Goal: Task Accomplishment & Management: Manage account settings

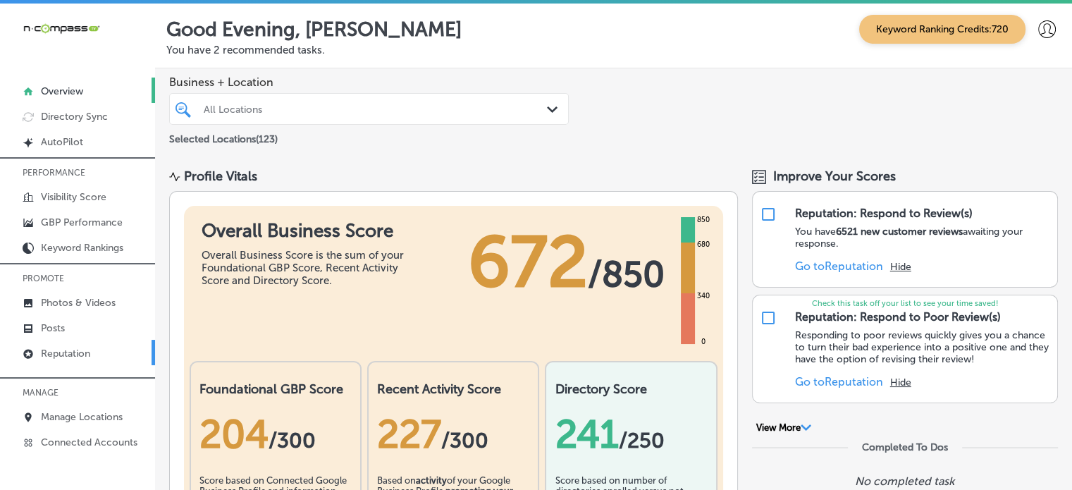
click at [67, 350] on p "Reputation" at bounding box center [65, 354] width 49 height 12
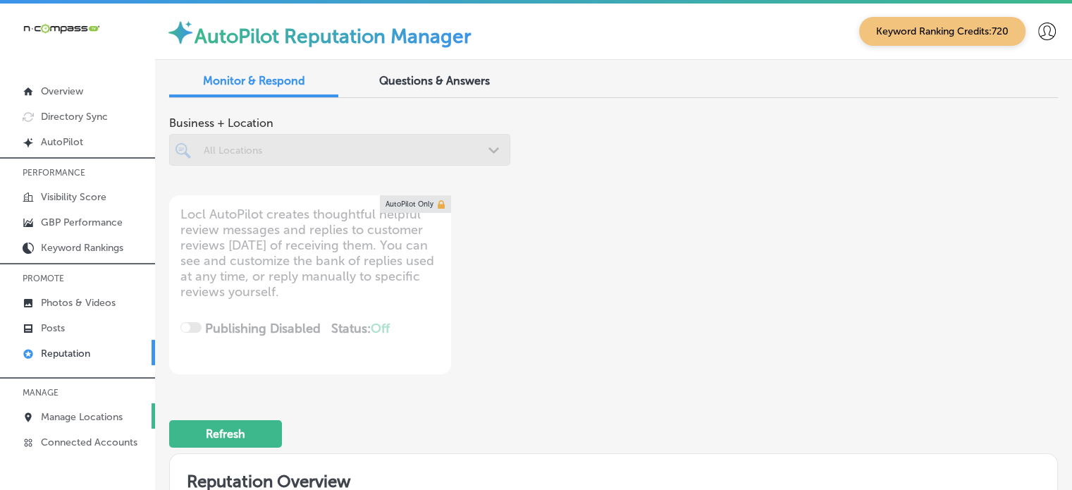
click at [91, 412] on p "Manage Locations" at bounding box center [82, 417] width 82 height 12
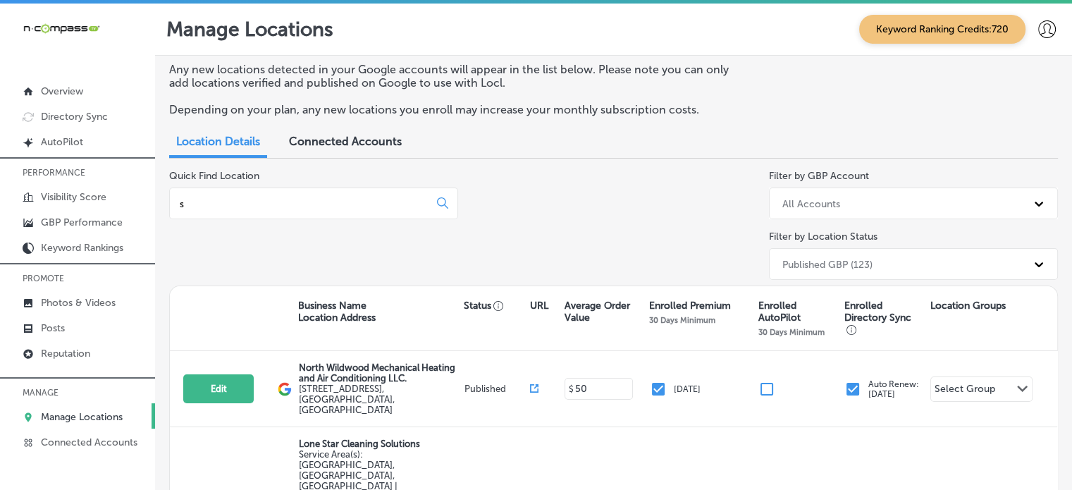
click at [315, 204] on input "s" at bounding box center [301, 203] width 247 height 13
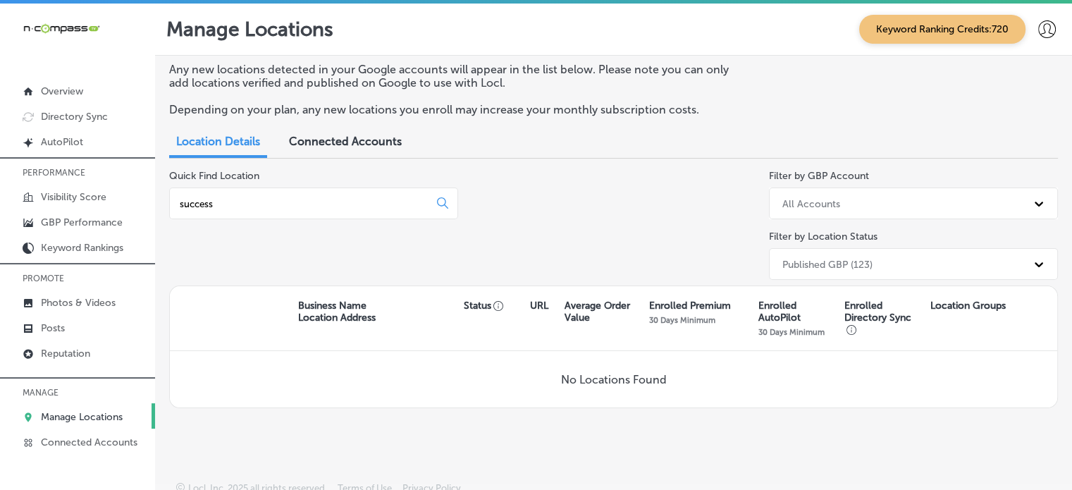
type input "success"
click at [70, 411] on p "Manage Locations" at bounding box center [82, 417] width 82 height 12
click at [65, 87] on p "Overview" at bounding box center [62, 91] width 42 height 12
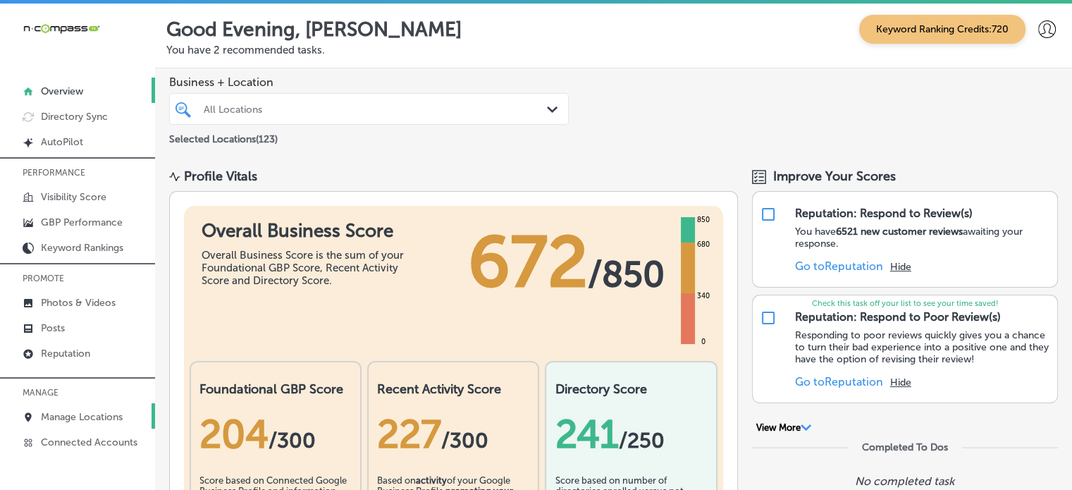
click at [85, 414] on p "Manage Locations" at bounding box center [82, 417] width 82 height 12
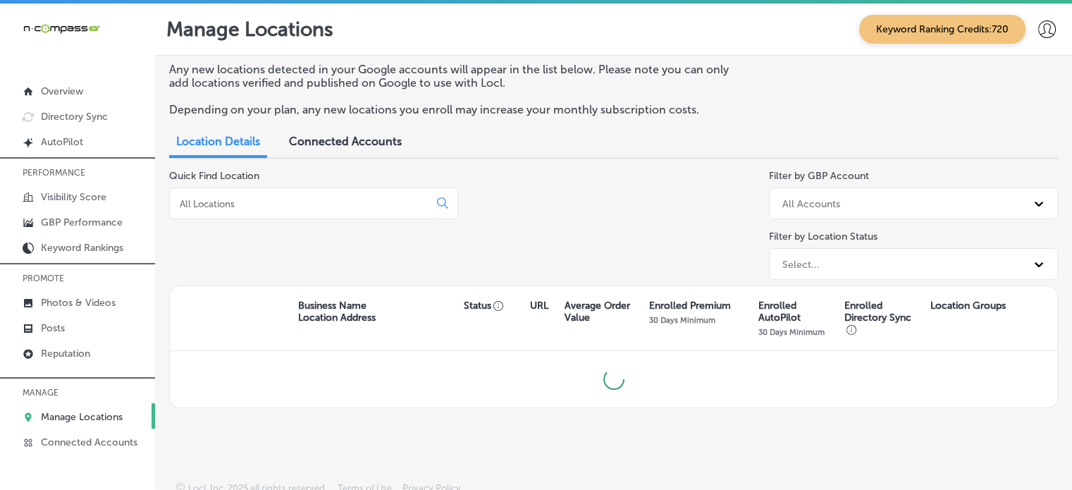
click at [264, 207] on input at bounding box center [301, 203] width 247 height 13
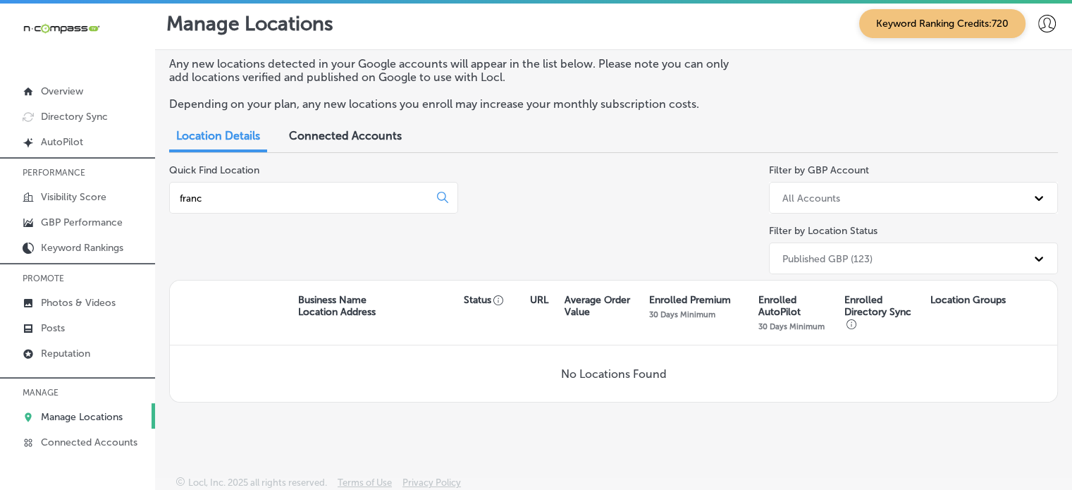
drag, startPoint x: 309, startPoint y: 204, endPoint x: 314, endPoint y: 194, distance: 11.4
click at [314, 194] on div "franc" at bounding box center [313, 198] width 289 height 32
drag, startPoint x: 314, startPoint y: 194, endPoint x: 132, endPoint y: 180, distance: 182.4
click at [132, 180] on div "iconmonstr-menu-thin copy Created with Sketch. Overview Directory Sync Created …" at bounding box center [536, 249] width 1072 height 490
paste input "Success Franchising"
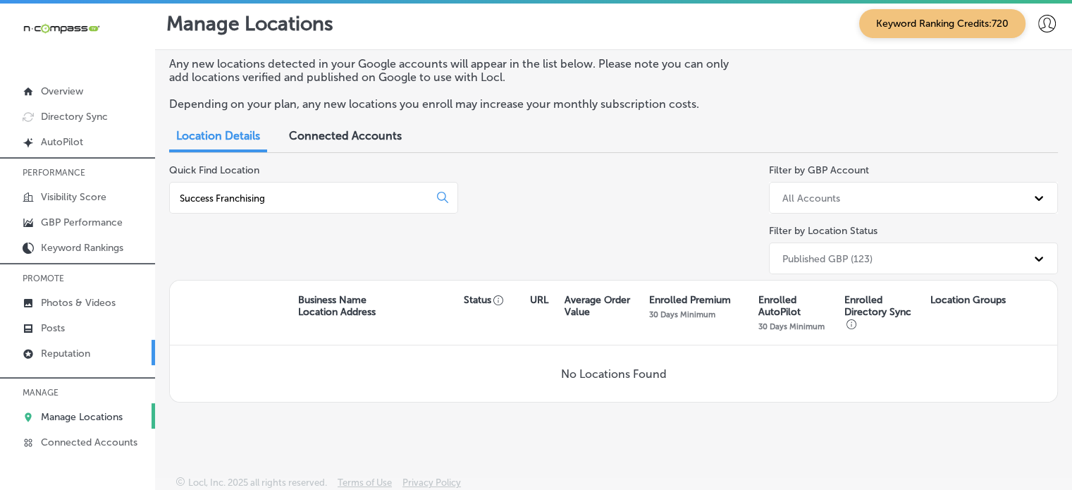
type input "Success Franchising"
click at [67, 350] on p "Reputation" at bounding box center [65, 354] width 49 height 12
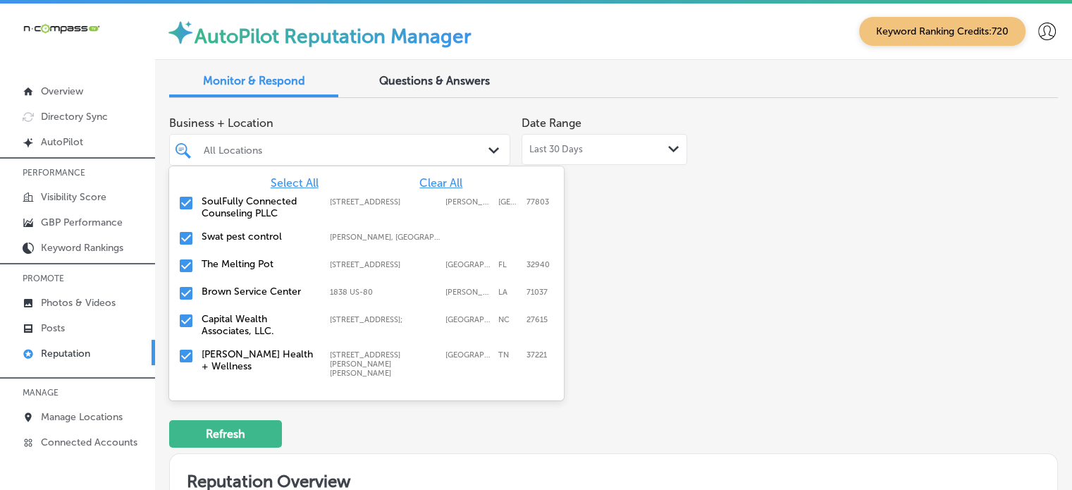
click at [307, 161] on div "All Locations Path Created with Sketch." at bounding box center [339, 150] width 341 height 32
click at [427, 183] on span "Clear All" at bounding box center [440, 182] width 43 height 13
type textarea "x"
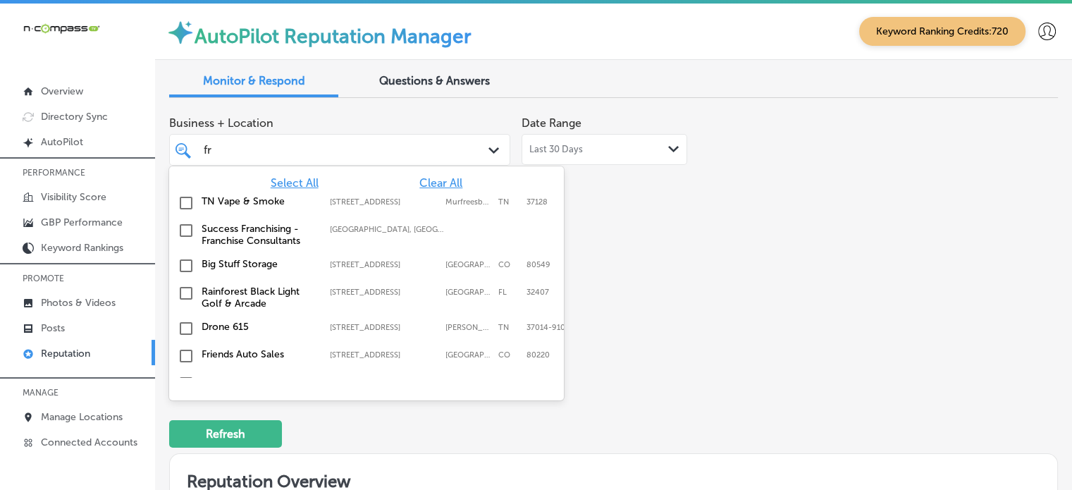
type input "fra"
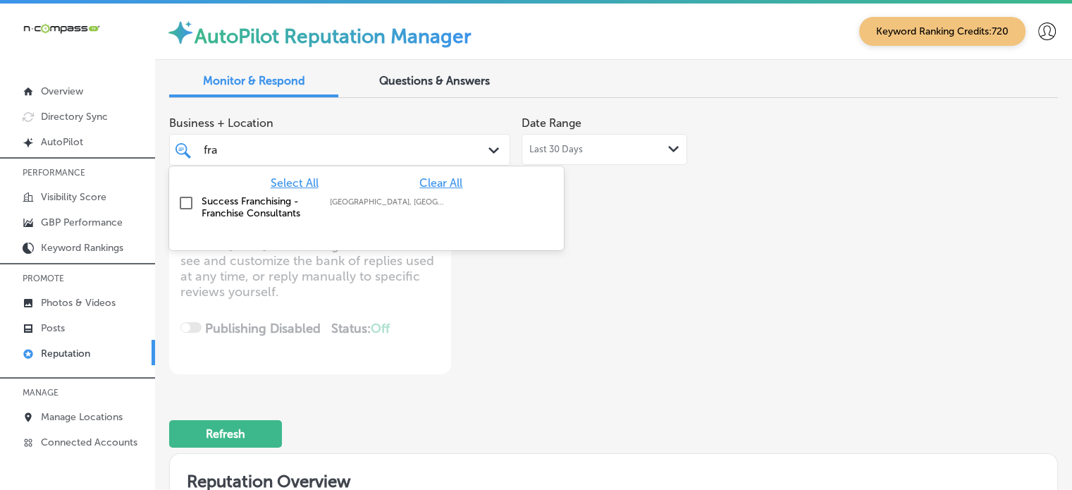
drag, startPoint x: 200, startPoint y: 199, endPoint x: 306, endPoint y: 214, distance: 106.9
click at [306, 214] on div "Success Franchising - Franchise Consultants [GEOGRAPHIC_DATA], [GEOGRAPHIC_DATA…" at bounding box center [367, 207] width 384 height 30
type textarea "x"
type input "fra"
type textarea "x"
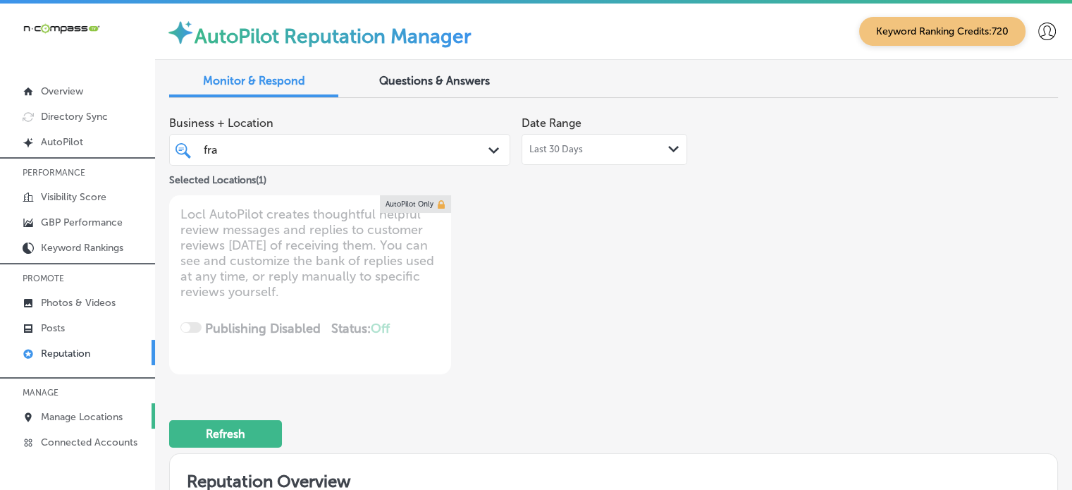
click at [97, 417] on p "Manage Locations" at bounding box center [82, 417] width 82 height 12
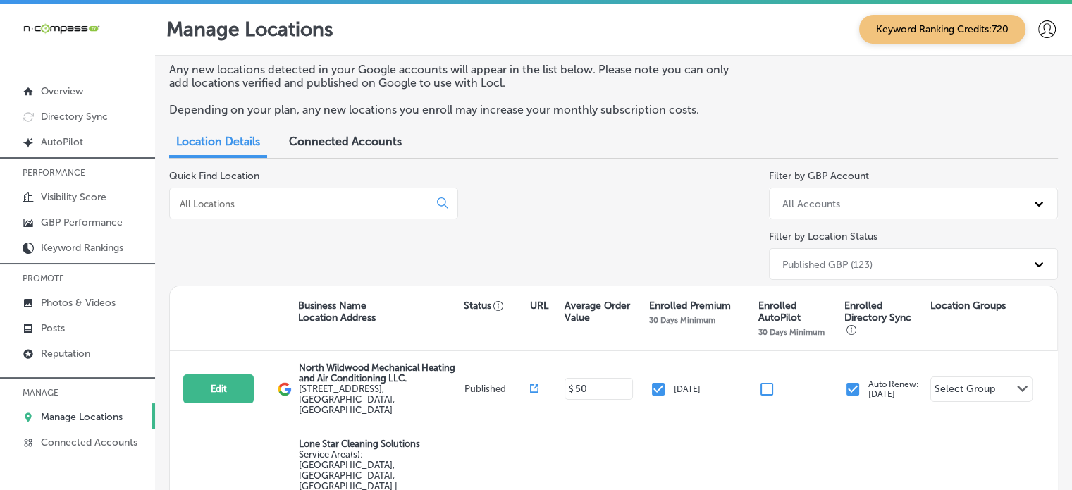
click at [333, 205] on input at bounding box center [301, 203] width 247 height 13
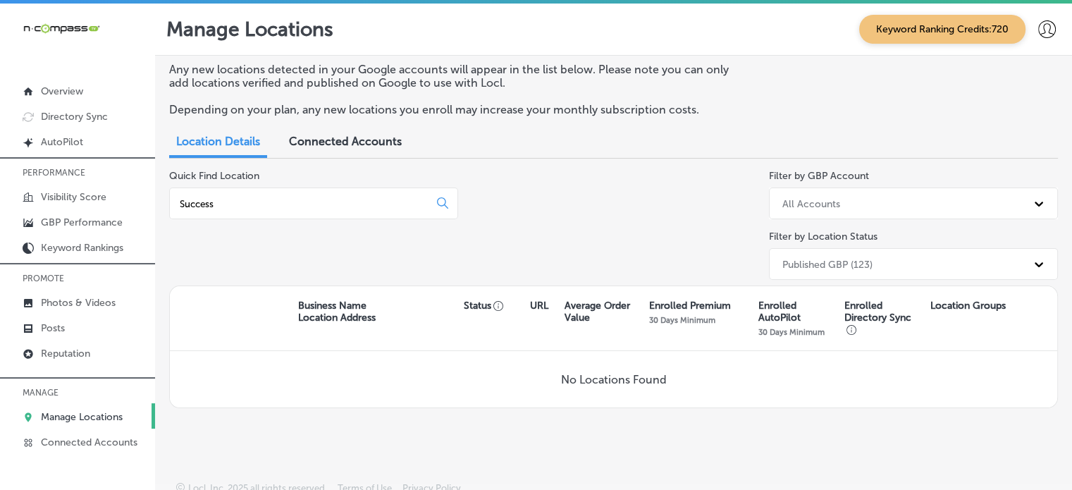
click at [306, 213] on div "Success" at bounding box center [313, 204] width 289 height 32
click at [300, 201] on input "Success" at bounding box center [301, 203] width 247 height 13
click at [244, 204] on input "Success Franchising" at bounding box center [301, 203] width 247 height 13
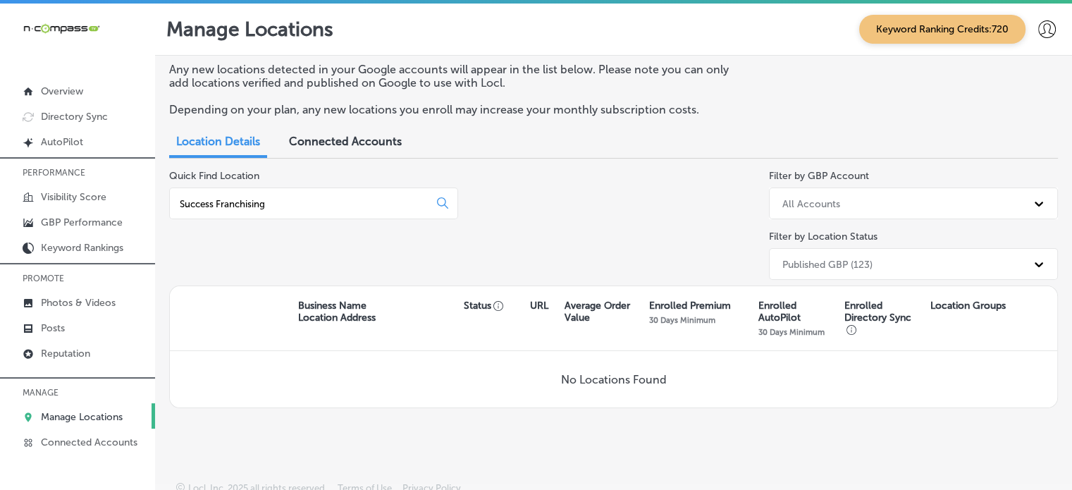
type input "Success Franchising"
click at [370, 241] on div "Quick Find Location Success Franchising" at bounding box center [313, 228] width 289 height 116
click at [281, 207] on input "Success Franchising" at bounding box center [301, 203] width 247 height 13
drag, startPoint x: 281, startPoint y: 207, endPoint x: 169, endPoint y: 197, distance: 111.9
click at [169, 197] on div "Success Franchising" at bounding box center [313, 204] width 289 height 32
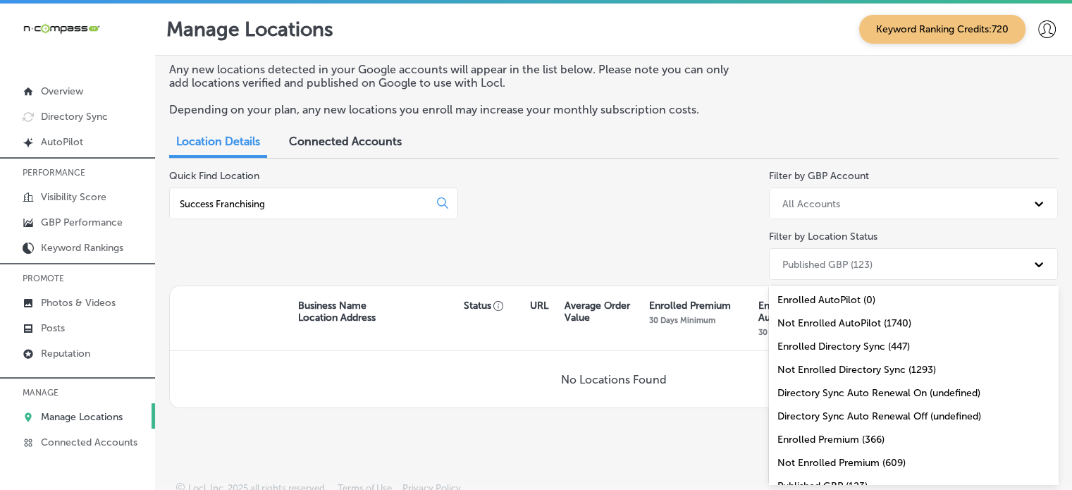
scroll to position [6, 0]
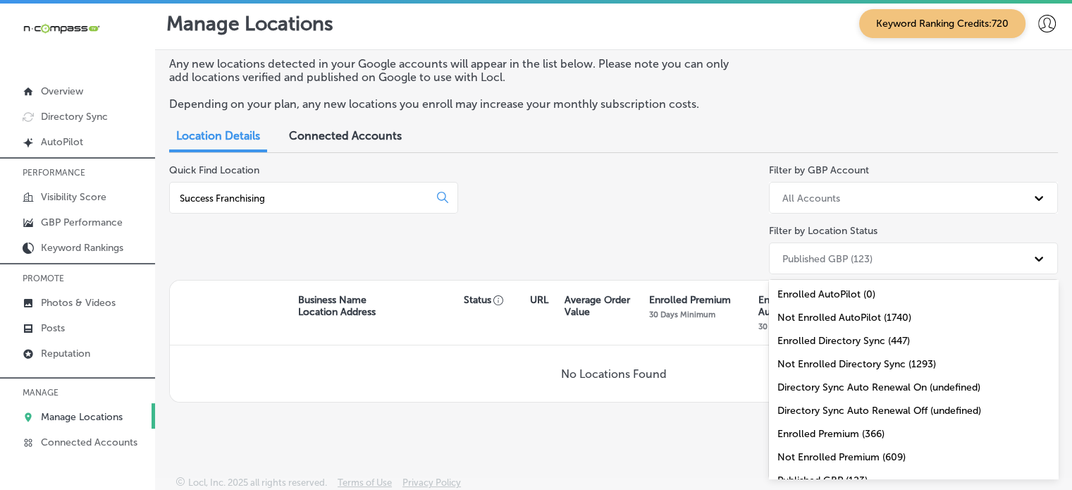
click at [839, 262] on div "Published GBP (123)" at bounding box center [828, 258] width 90 height 12
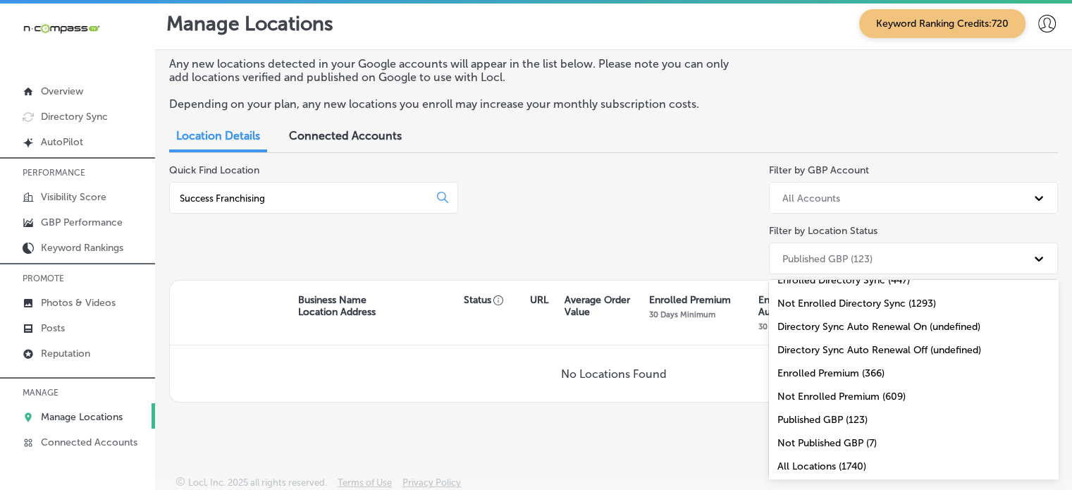
click at [833, 464] on div "All Locations (1740)" at bounding box center [913, 466] width 289 height 23
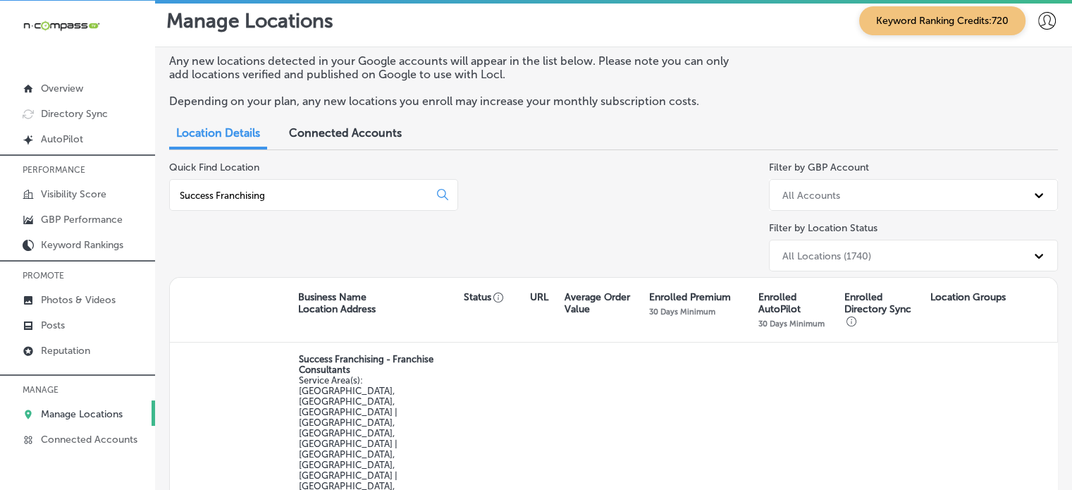
scroll to position [133, 0]
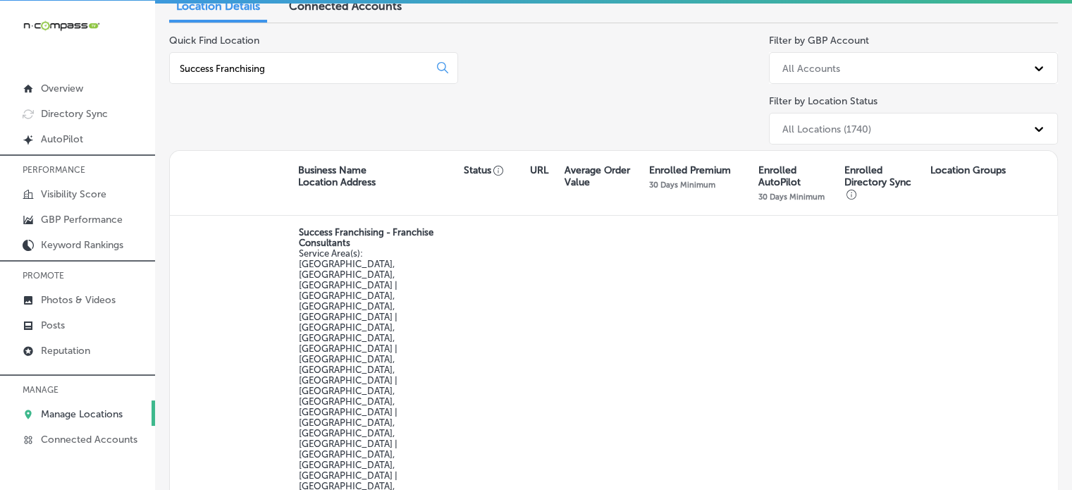
click at [857, 126] on div "All Locations (1740)" at bounding box center [827, 129] width 89 height 12
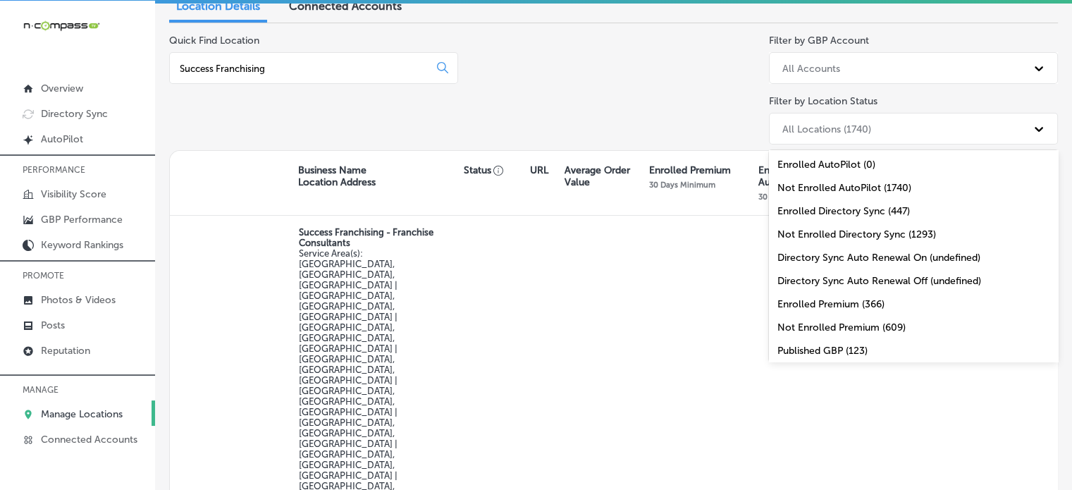
click at [866, 127] on div "All Locations (1740)" at bounding box center [900, 128] width 251 height 23
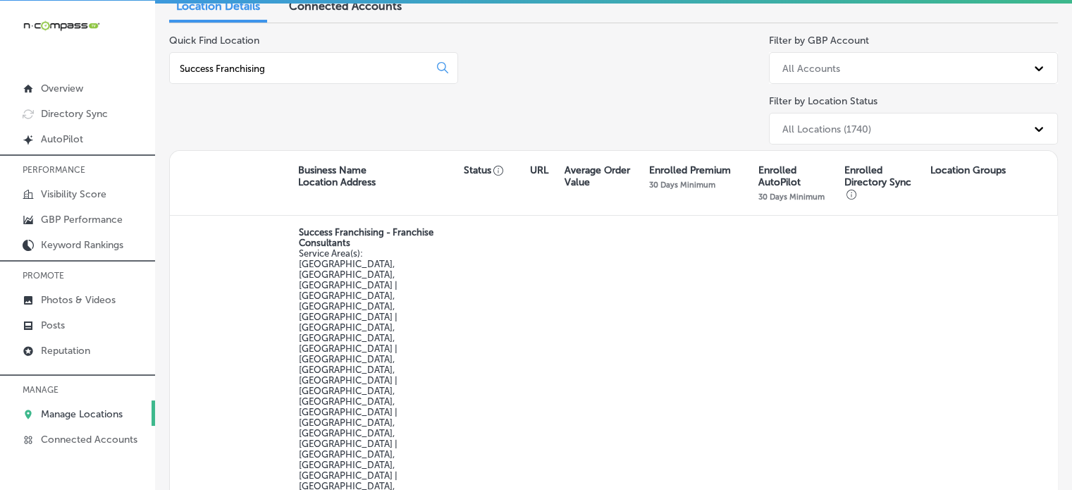
click at [62, 416] on p "Manage Locations" at bounding box center [82, 414] width 82 height 12
click at [63, 348] on p "Reputation" at bounding box center [65, 351] width 49 height 12
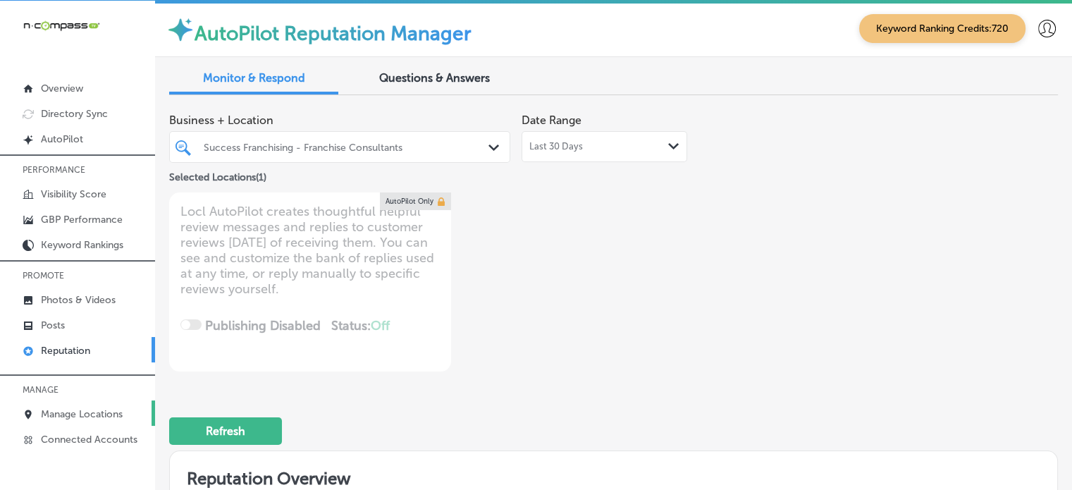
click at [81, 408] on p "Manage Locations" at bounding box center [82, 414] width 82 height 12
type textarea "x"
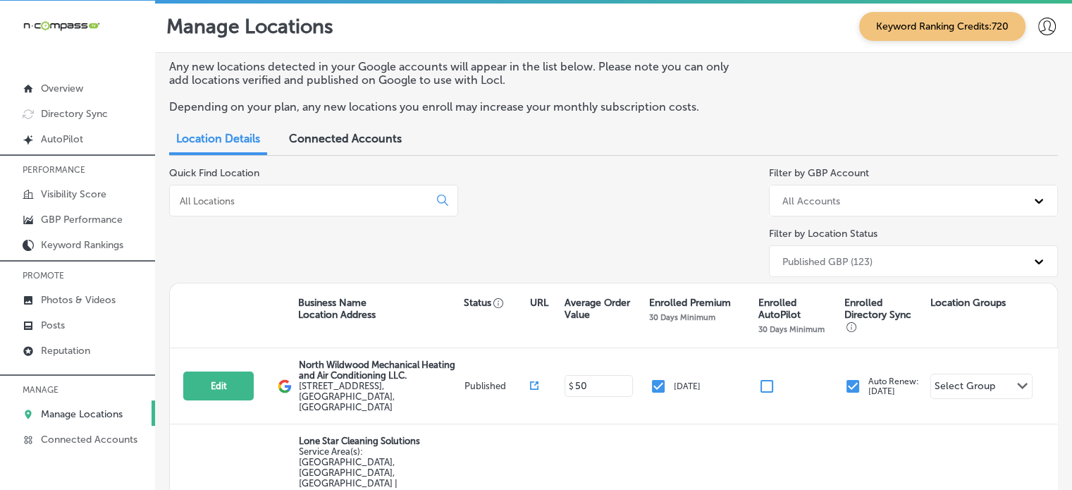
scroll to position [104, 0]
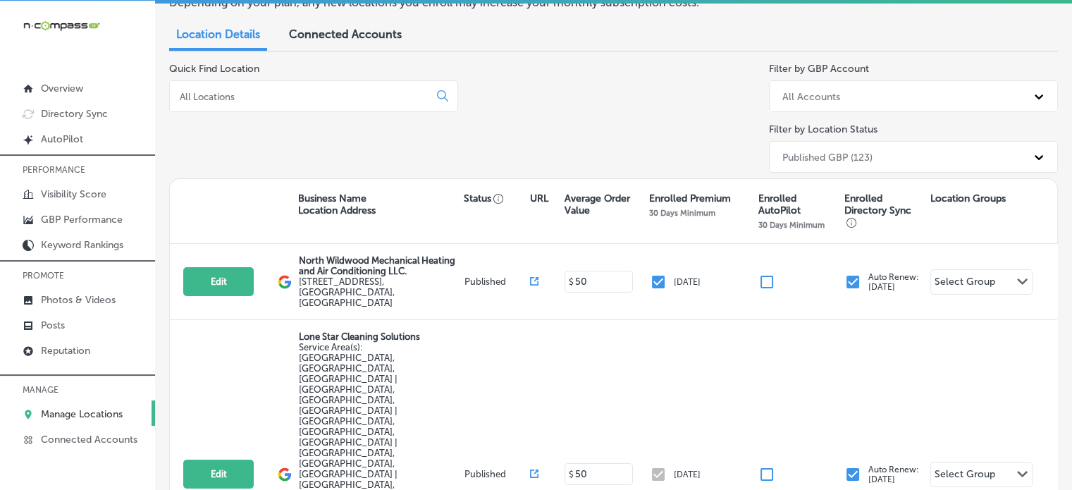
click at [305, 99] on input at bounding box center [301, 96] width 247 height 13
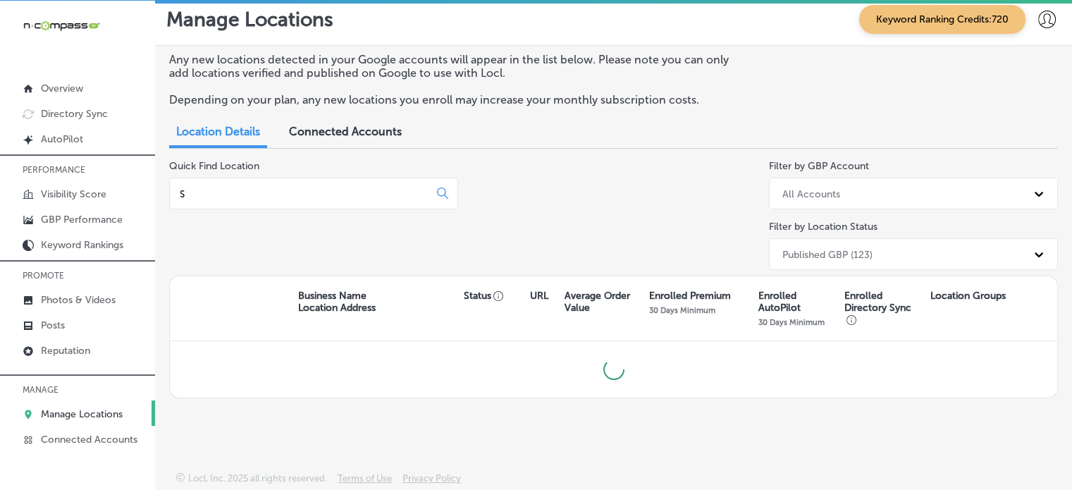
scroll to position [6, 0]
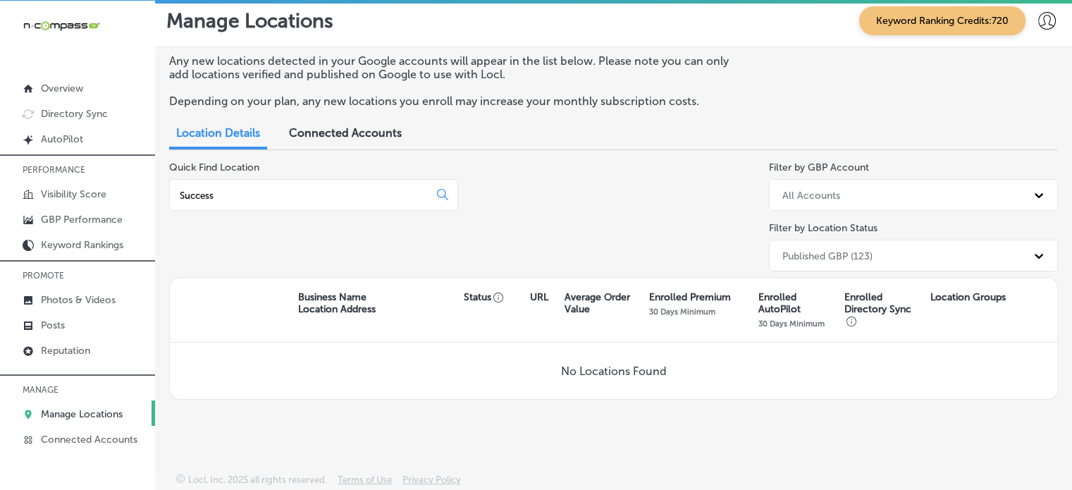
type input "Success"
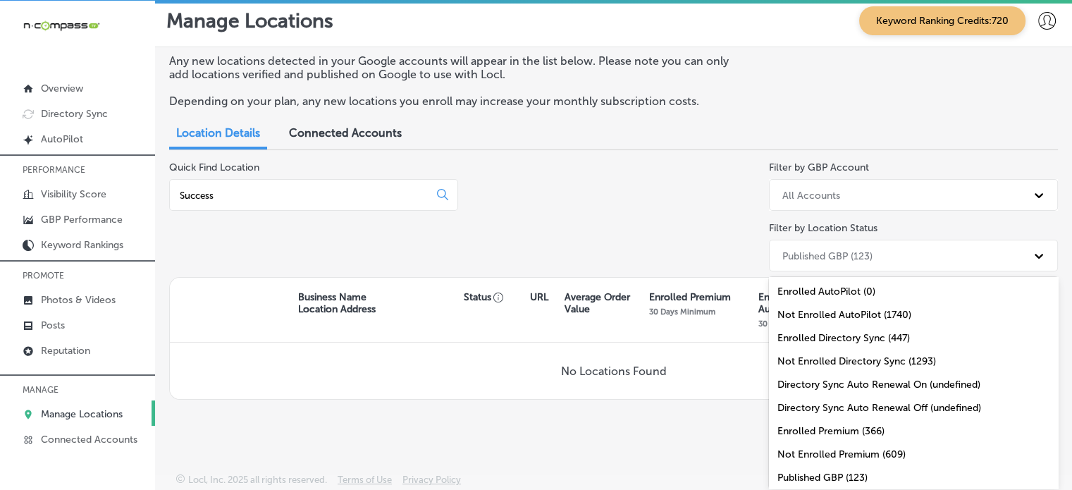
click at [1014, 256] on div "Published GBP (123)" at bounding box center [900, 255] width 251 height 23
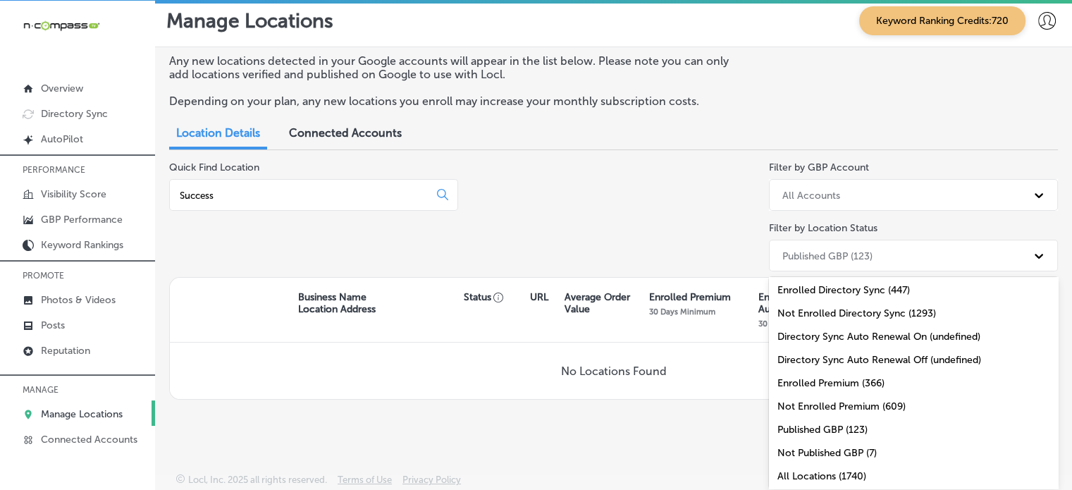
scroll to position [48, 0]
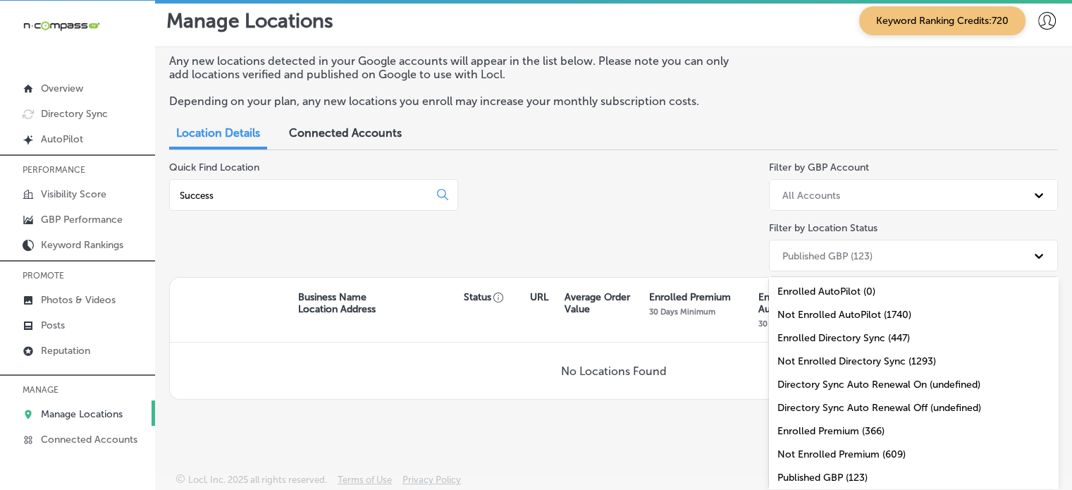
click at [812, 257] on div "Published GBP (123)" at bounding box center [828, 256] width 90 height 12
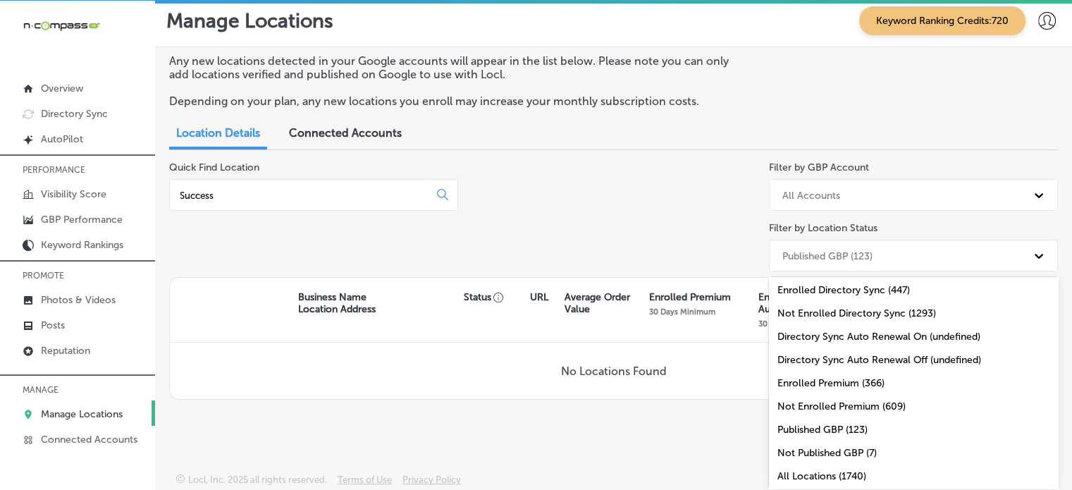
click at [832, 470] on div "All Locations (1740)" at bounding box center [913, 476] width 289 height 23
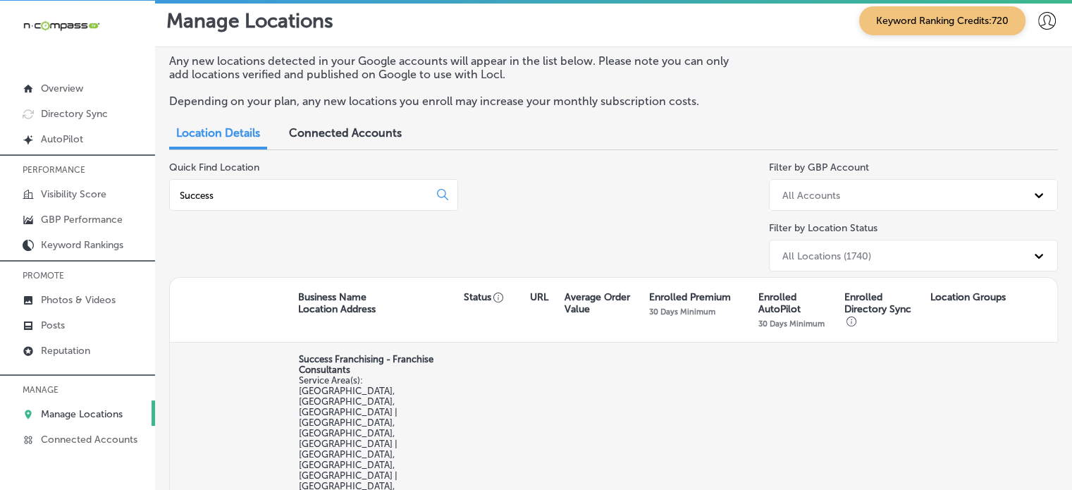
scroll to position [155, 0]
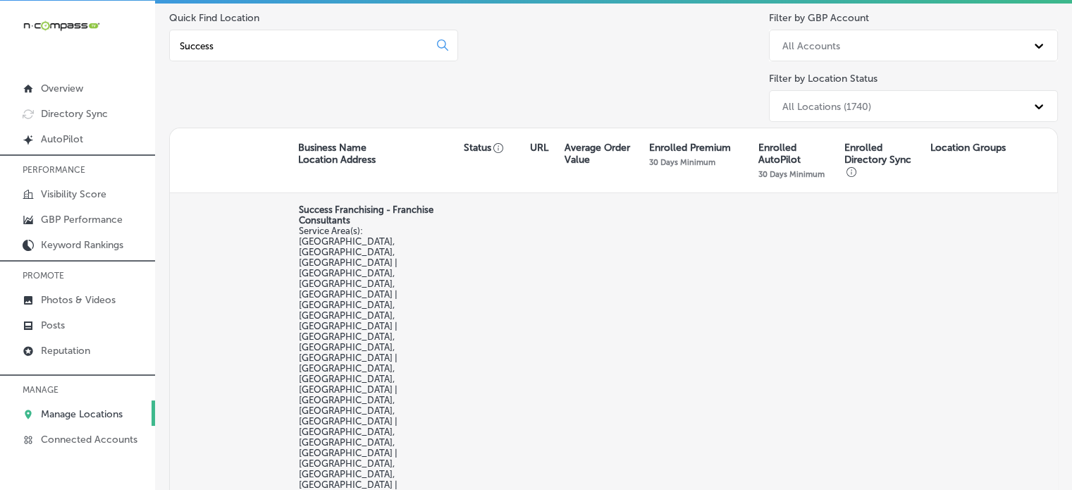
select select "US"
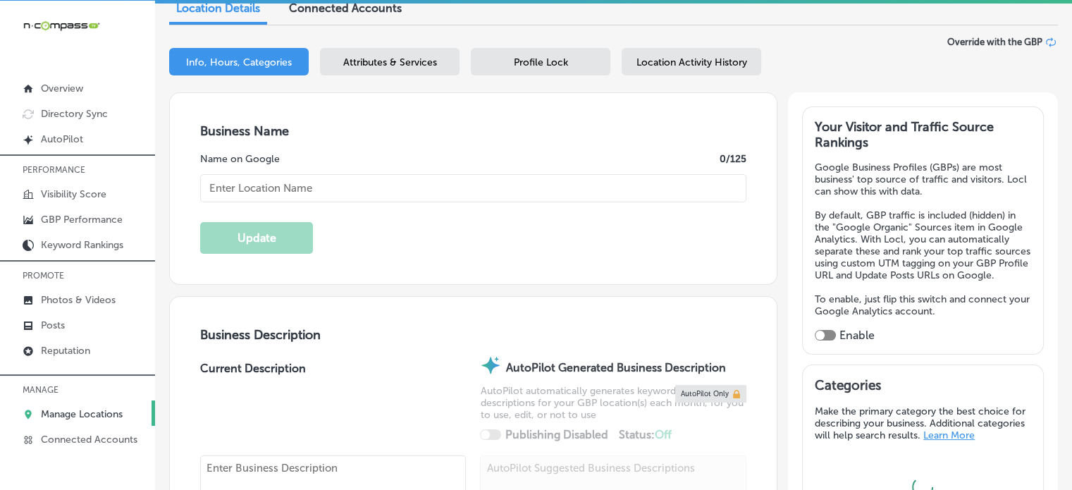
scroll to position [180, 0]
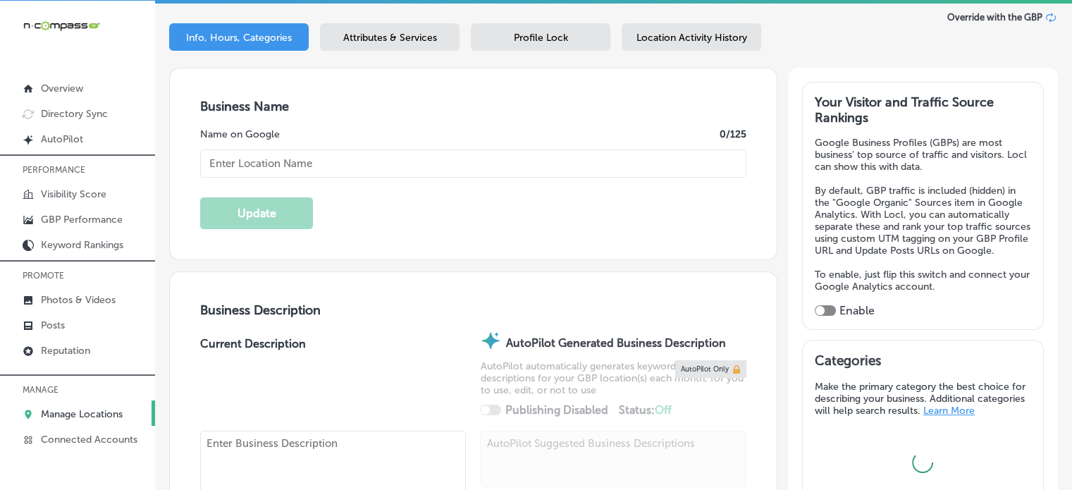
checkbox input "true"
checkbox input "false"
type input "[STREET_ADDRESS][PERSON_NAME]"
type input "[GEOGRAPHIC_DATA]"
type input "77002"
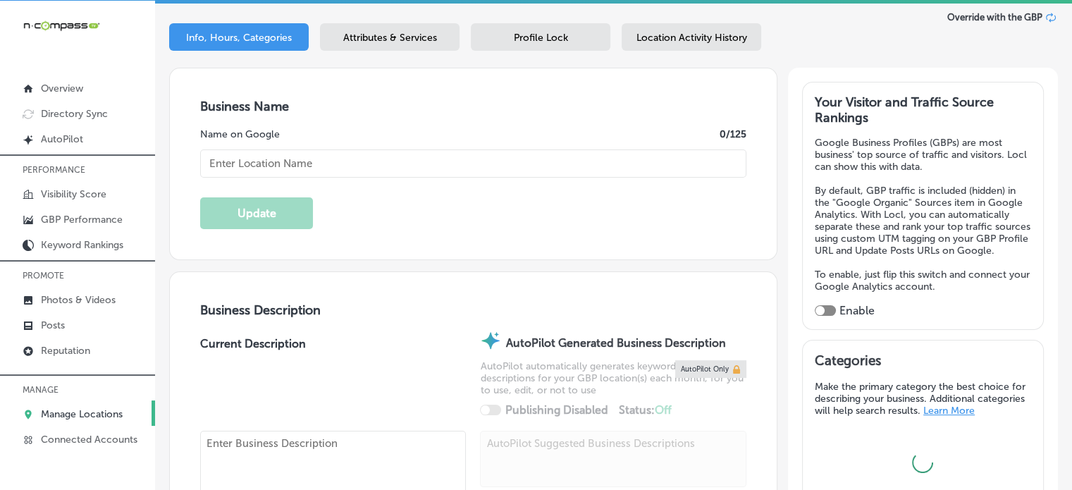
type input "US"
type input "[URL][DOMAIN_NAME]"
type textarea "Success Franchising is a women-owned franchise consulting firm based in [GEOGRA…"
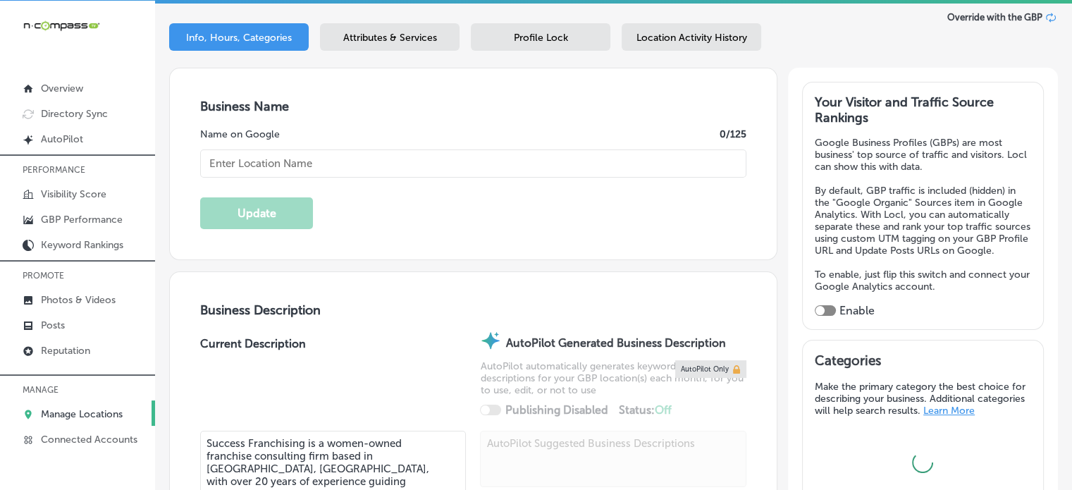
type input "[PHONE_NUMBER]"
type input "Success Franchising - Franchise Consultants"
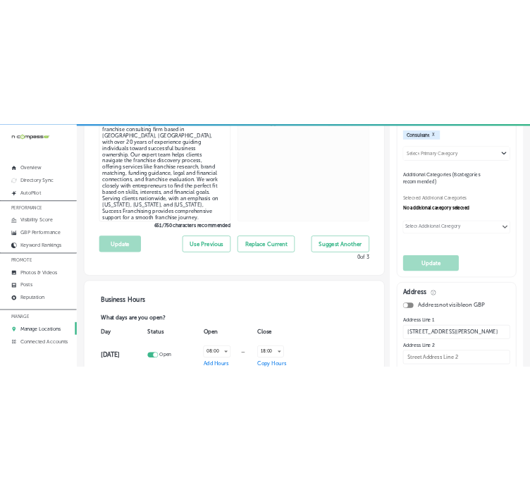
scroll to position [589, 0]
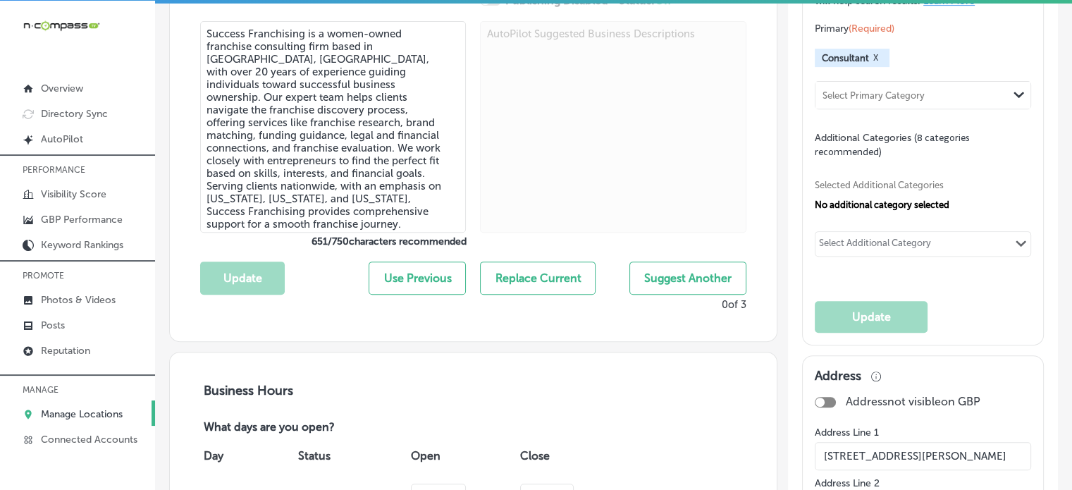
select select "US"
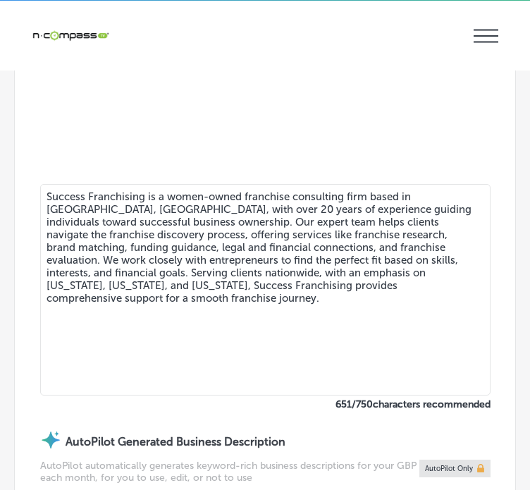
scroll to position [588, 0]
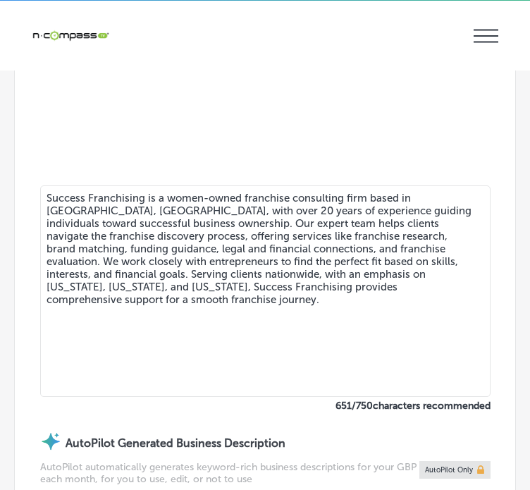
checkbox input "false"
type input "[STREET_ADDRESS][PERSON_NAME]"
type input "[GEOGRAPHIC_DATA]"
type input "77002"
type input "US"
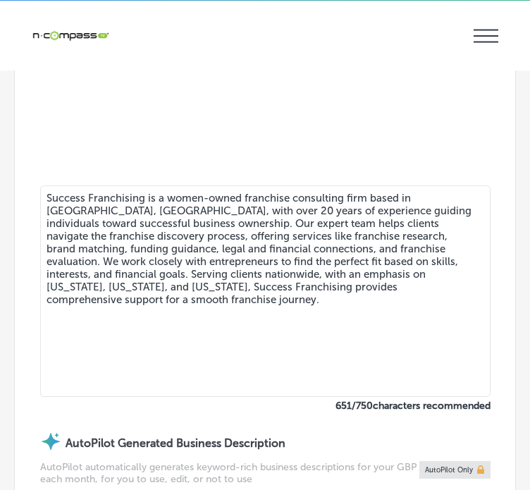
type input "[URL][DOMAIN_NAME]"
checkbox input "true"
type input "[PHONE_NUMBER]"
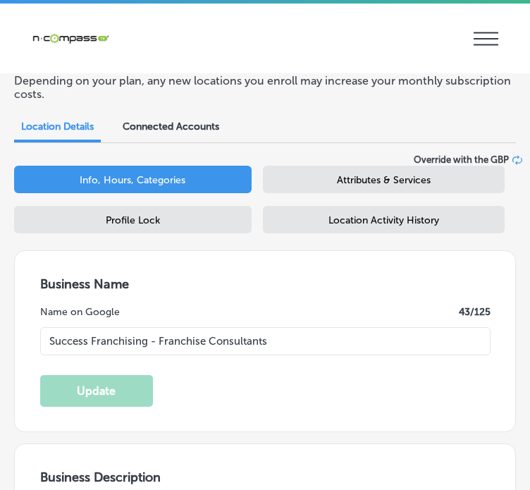
scroll to position [76, 0]
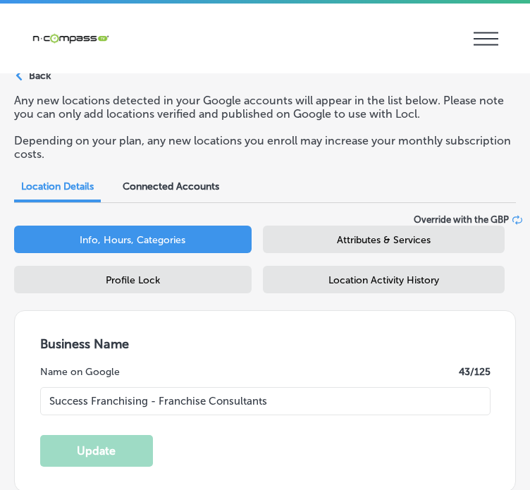
click at [378, 242] on span "Attributes & Services" at bounding box center [384, 240] width 94 height 12
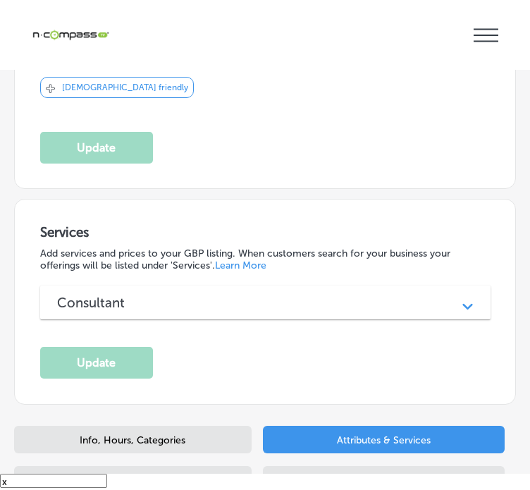
scroll to position [499, 0]
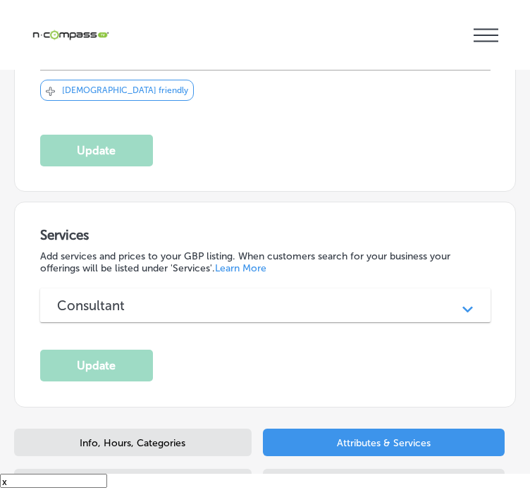
click at [212, 307] on div "Consultant" at bounding box center [265, 306] width 417 height 16
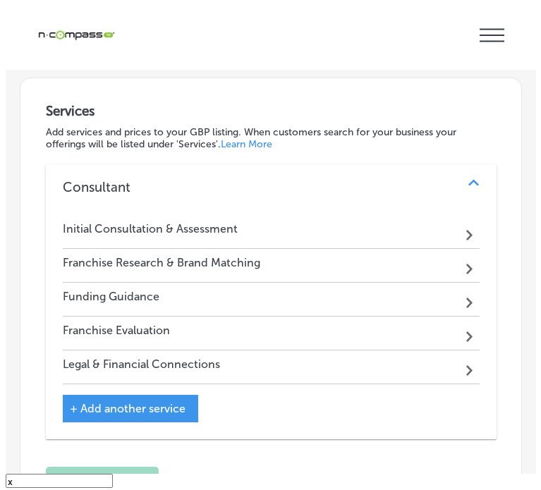
scroll to position [642, 0]
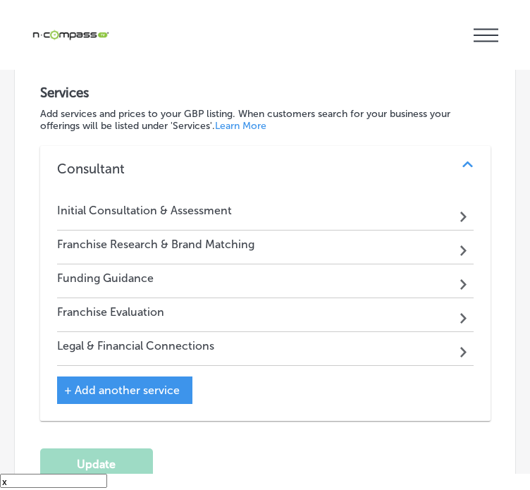
click at [129, 313] on h4 "Franchise Evaluation" at bounding box center [110, 311] width 107 height 13
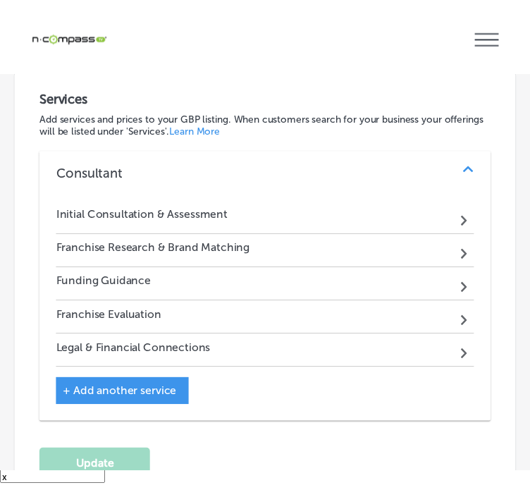
scroll to position [644, 0]
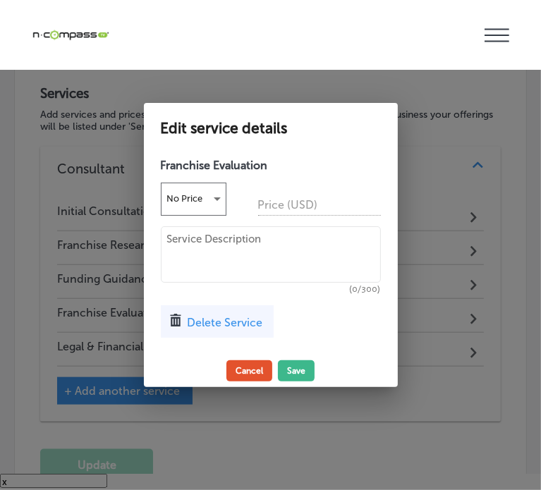
click at [255, 373] on button "Cancel" at bounding box center [249, 370] width 46 height 21
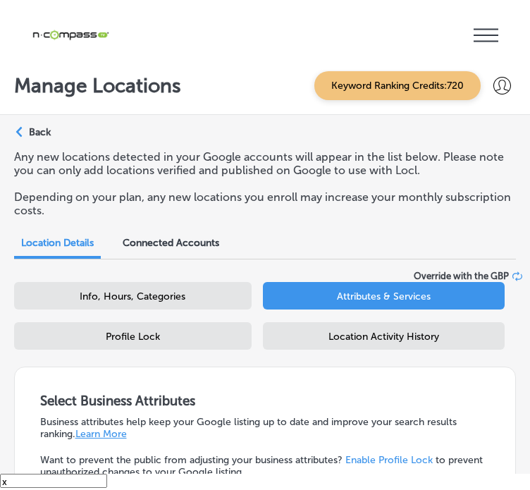
scroll to position [0, 0]
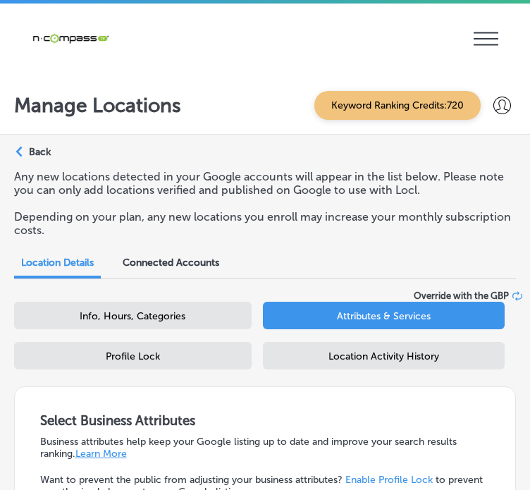
click at [130, 309] on div "Info, Hours, Categories" at bounding box center [133, 315] width 238 height 27
select select "US"
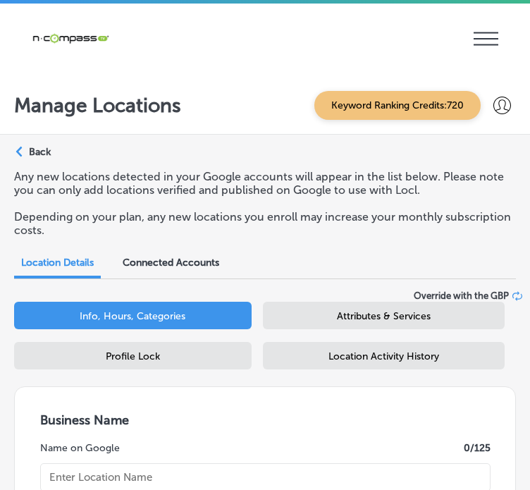
type input "Success Franchising - Franchise Consultants"
checkbox input "true"
type textarea "Success Franchising is a women-owned franchise consulting firm based in [GEOGRA…"
type input "[URL][DOMAIN_NAME]"
checkbox input "false"
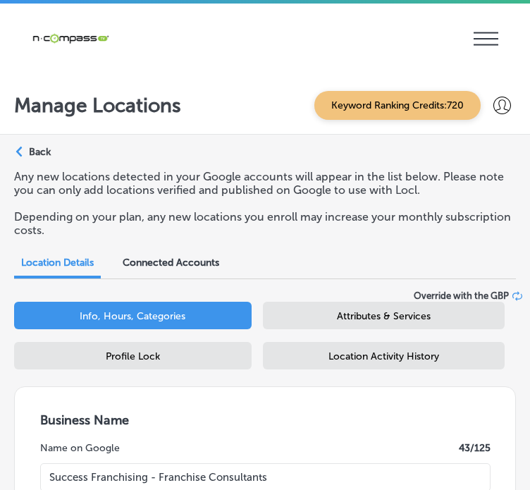
type input "[STREET_ADDRESS][PERSON_NAME]"
type input "[GEOGRAPHIC_DATA]"
type input "77002"
type input "US"
type input "[PHONE_NUMBER]"
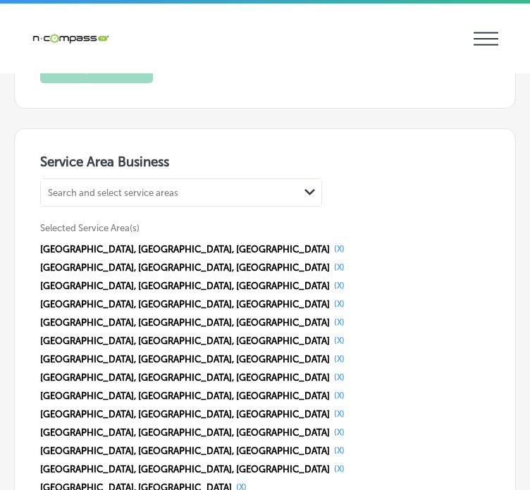
scroll to position [2955, 0]
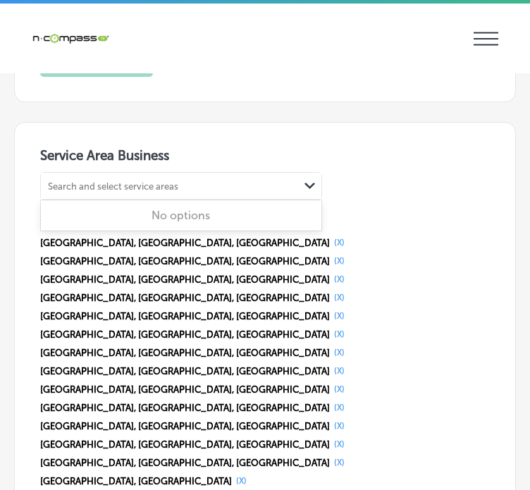
click at [137, 177] on div "Search and select service areas" at bounding box center [170, 186] width 258 height 19
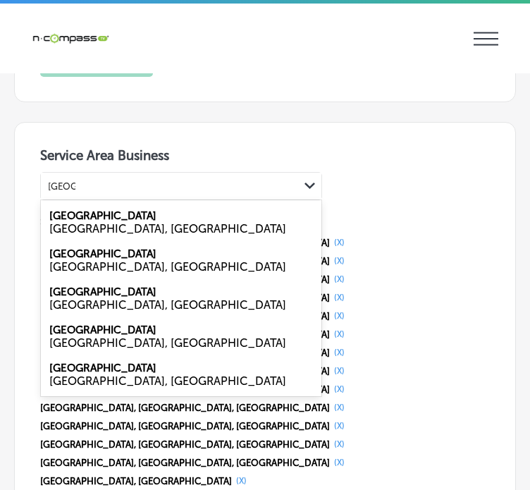
type input "[GEOGRAPHIC_DATA]"
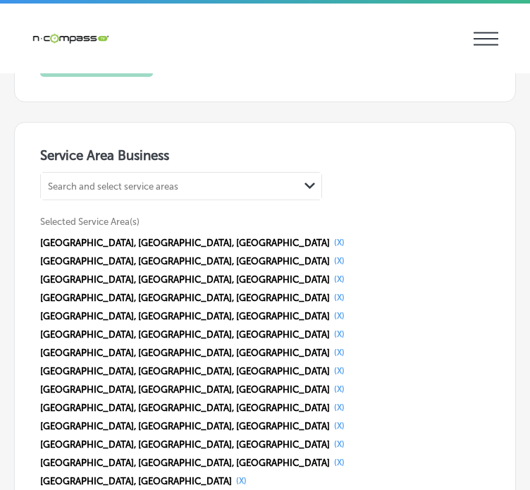
click at [326, 157] on h3 "Service Area Business" at bounding box center [265, 157] width 450 height 21
click at [183, 184] on div "Search and select service areas" at bounding box center [170, 186] width 258 height 19
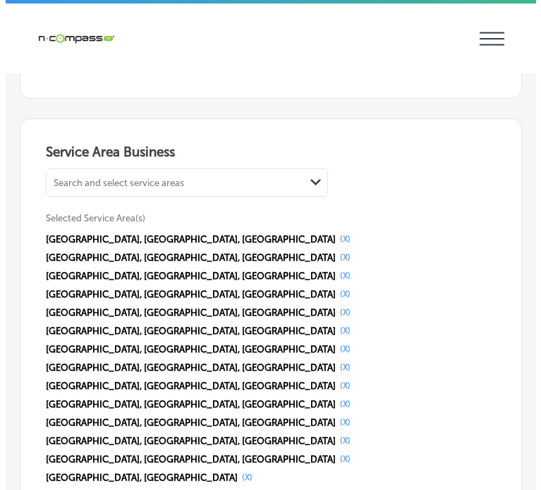
scroll to position [2962, 0]
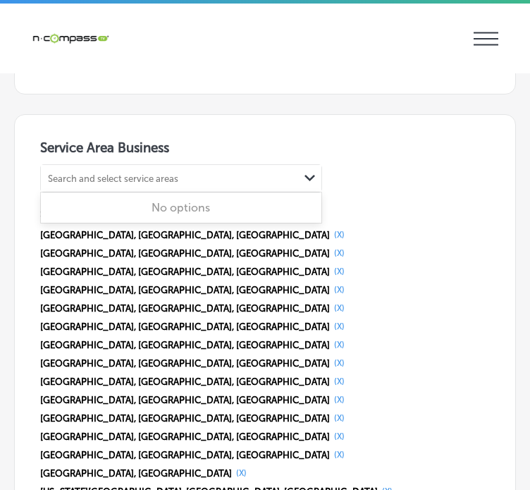
click at [117, 178] on div "Search and select service areas Path Created with Sketch." at bounding box center [181, 178] width 281 height 27
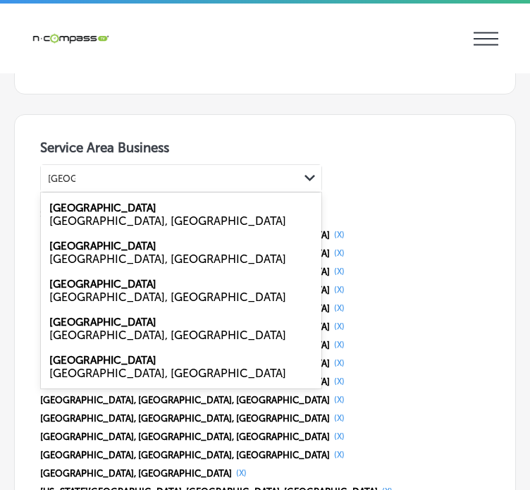
click at [116, 214] on div "[GEOGRAPHIC_DATA], [GEOGRAPHIC_DATA]" at bounding box center [181, 220] width 264 height 13
type input "[GEOGRAPHIC_DATA]"
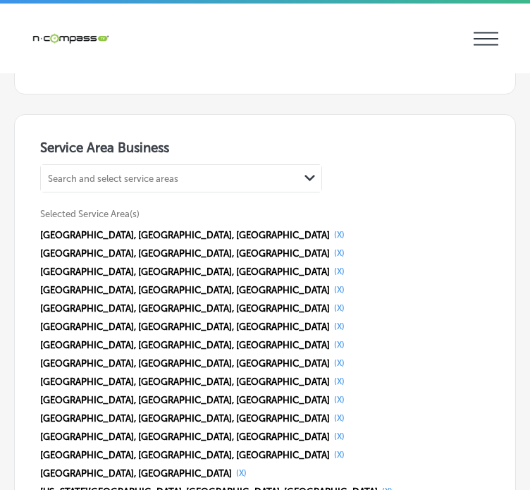
click at [77, 173] on div "Search and select service areas" at bounding box center [113, 178] width 130 height 11
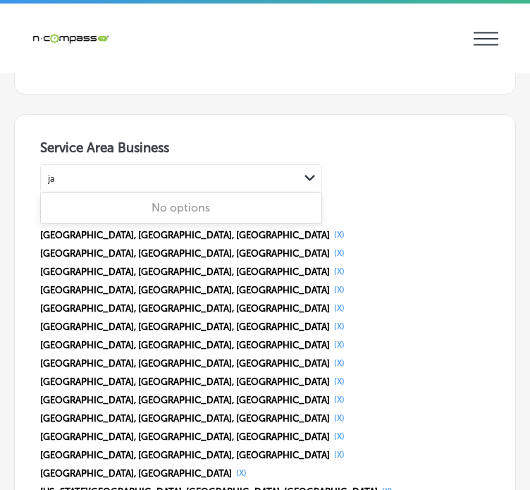
type input "j"
click at [330, 229] on button "(X)" at bounding box center [339, 234] width 19 height 11
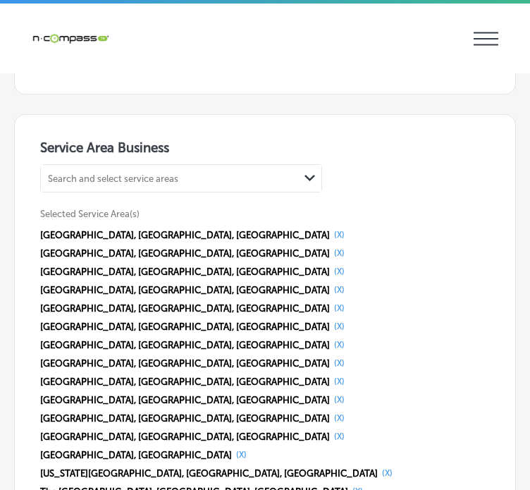
click at [330, 229] on button "(X)" at bounding box center [339, 234] width 19 height 11
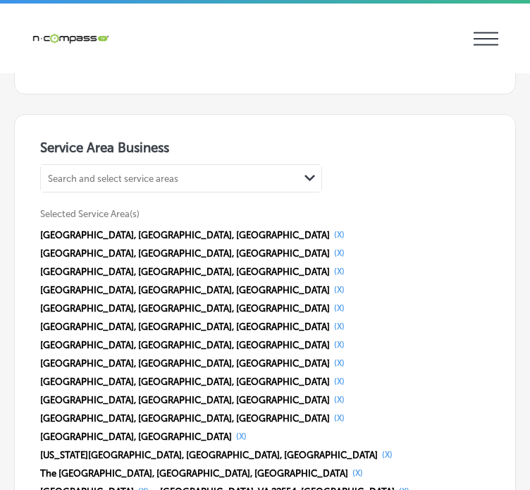
click at [330, 229] on button "(X)" at bounding box center [339, 234] width 19 height 11
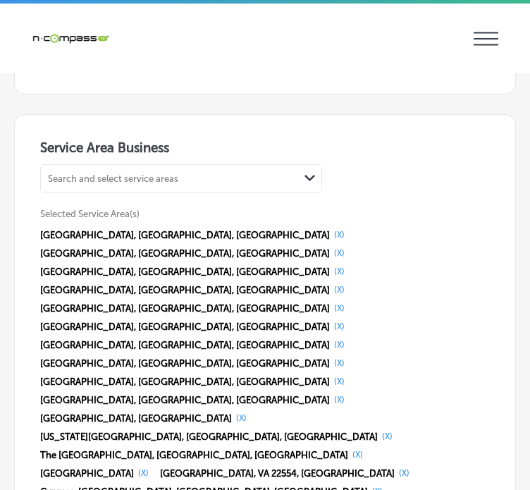
click at [330, 229] on button "(X)" at bounding box center [339, 234] width 19 height 11
click at [330, 247] on button "(X)" at bounding box center [339, 252] width 19 height 11
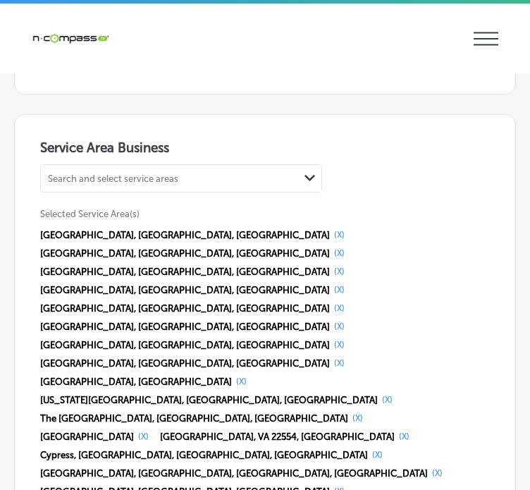
click at [330, 229] on button "(X)" at bounding box center [339, 234] width 19 height 11
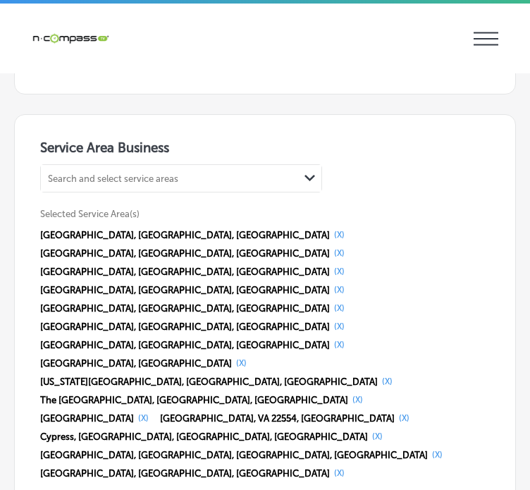
click at [330, 229] on button "(X)" at bounding box center [339, 234] width 19 height 11
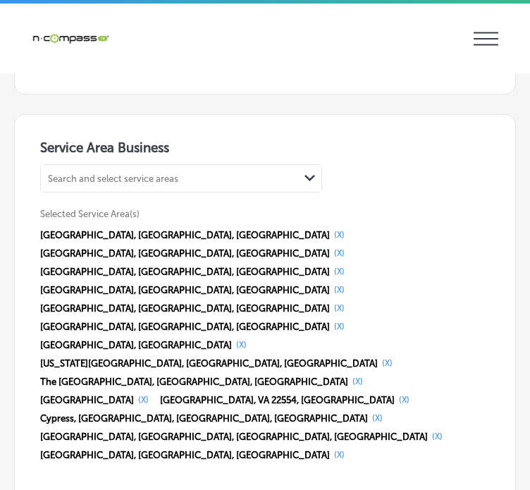
click at [330, 229] on button "(X)" at bounding box center [339, 234] width 19 height 11
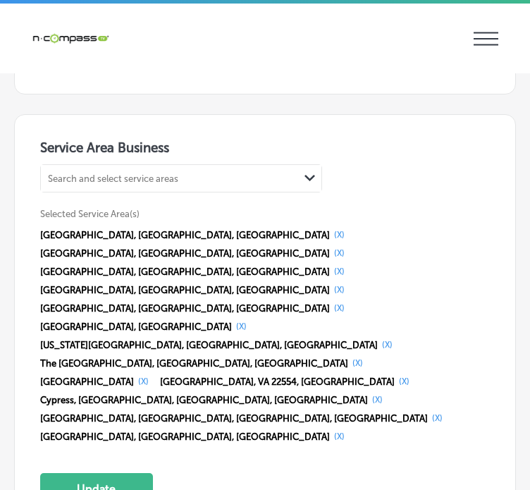
click at [330, 229] on button "(X)" at bounding box center [339, 234] width 19 height 11
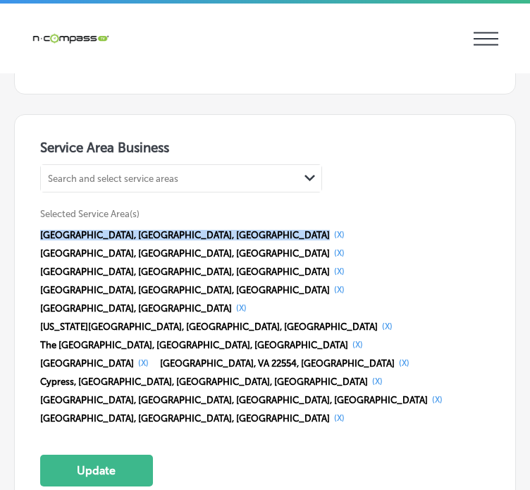
click at [117, 230] on span "[GEOGRAPHIC_DATA], [GEOGRAPHIC_DATA], [GEOGRAPHIC_DATA]" at bounding box center [185, 235] width 290 height 11
drag, startPoint x: 117, startPoint y: 226, endPoint x: 130, endPoint y: 226, distance: 12.7
click at [130, 229] on div "[GEOGRAPHIC_DATA], [GEOGRAPHIC_DATA], [GEOGRAPHIC_DATA] (X)" at bounding box center [194, 234] width 309 height 11
click at [330, 229] on button "(X)" at bounding box center [339, 234] width 19 height 11
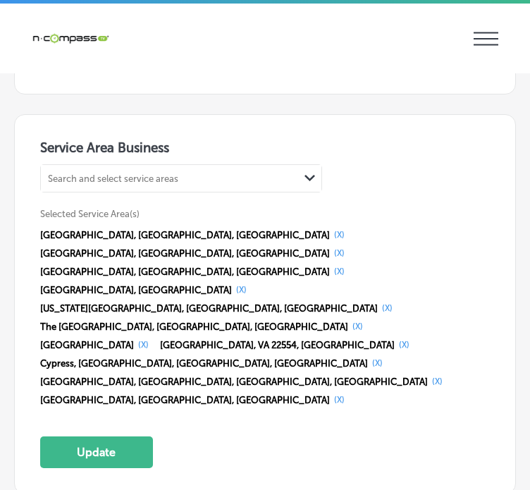
click at [330, 229] on button "(X)" at bounding box center [339, 234] width 19 height 11
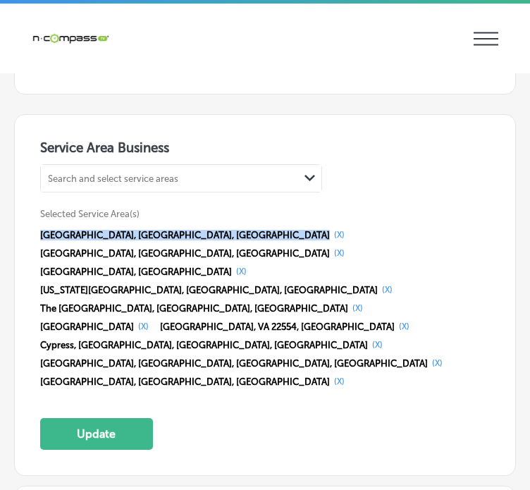
click at [130, 230] on span "[GEOGRAPHIC_DATA], [GEOGRAPHIC_DATA], [GEOGRAPHIC_DATA]" at bounding box center [185, 235] width 290 height 11
drag, startPoint x: 130, startPoint y: 226, endPoint x: 147, endPoint y: 225, distance: 17.6
click at [147, 229] on div "[GEOGRAPHIC_DATA], [GEOGRAPHIC_DATA], [GEOGRAPHIC_DATA] (X)" at bounding box center [194, 234] width 309 height 11
click at [330, 229] on button "(X)" at bounding box center [339, 234] width 19 height 11
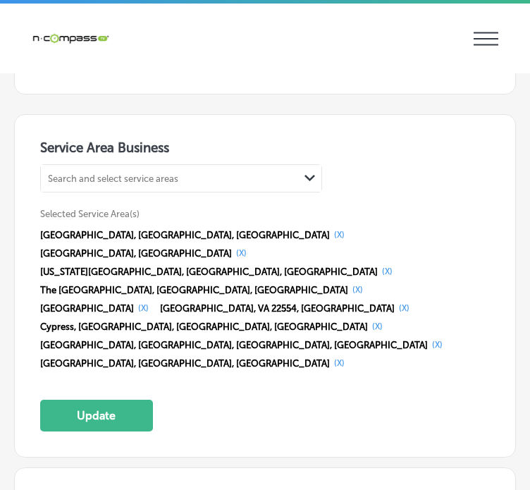
click at [147, 226] on div "[GEOGRAPHIC_DATA], [GEOGRAPHIC_DATA], [GEOGRAPHIC_DATA] (X) [GEOGRAPHIC_DATA], …" at bounding box center [265, 299] width 450 height 147
click at [330, 229] on button "(X)" at bounding box center [339, 234] width 19 height 11
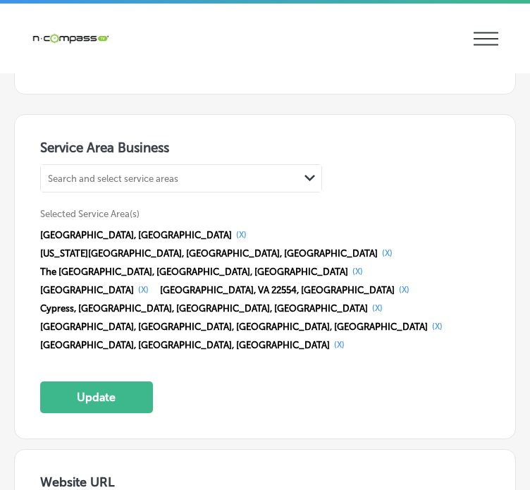
click at [232, 229] on button "(X)" at bounding box center [241, 234] width 19 height 11
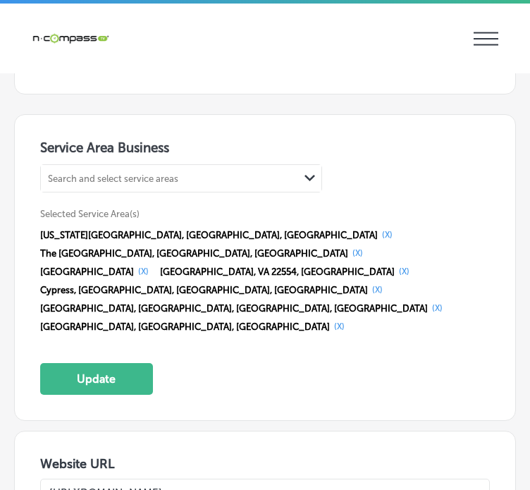
click at [378, 229] on button "(X)" at bounding box center [387, 234] width 19 height 11
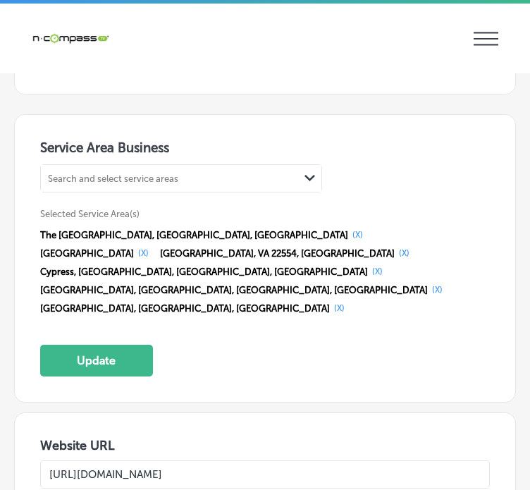
click at [136, 230] on span "The [GEOGRAPHIC_DATA], [GEOGRAPHIC_DATA], [GEOGRAPHIC_DATA]" at bounding box center [194, 235] width 308 height 11
click at [348, 229] on button "(X)" at bounding box center [357, 234] width 19 height 11
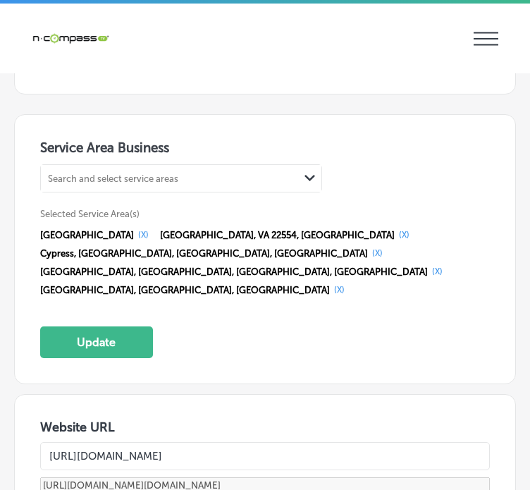
click at [152, 229] on button "(X)" at bounding box center [143, 234] width 19 height 11
click at [275, 229] on button "(X)" at bounding box center [284, 234] width 19 height 11
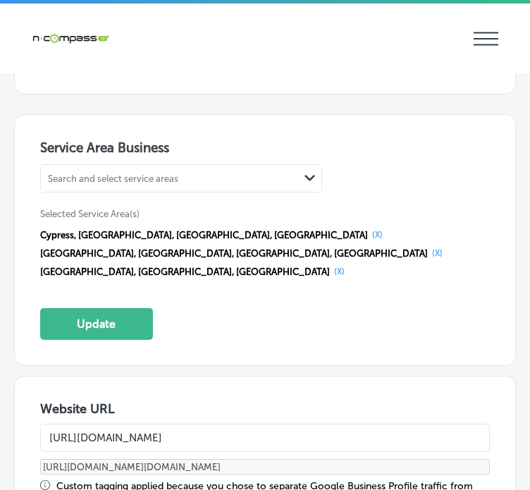
click at [368, 229] on button "(X)" at bounding box center [377, 234] width 19 height 11
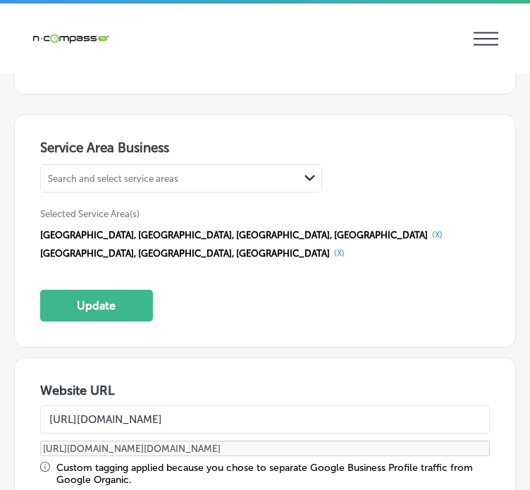
click at [428, 229] on button "(X)" at bounding box center [437, 234] width 19 height 11
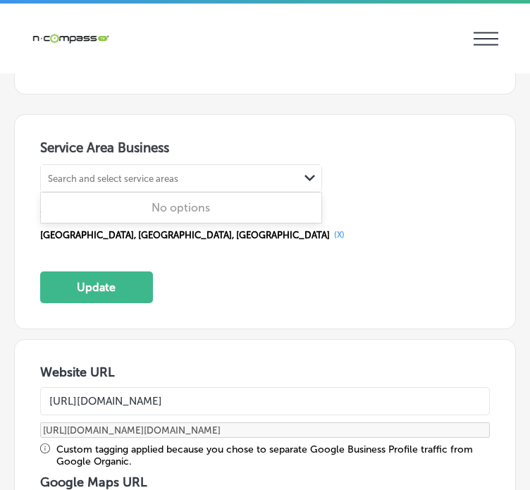
click at [188, 169] on div "Search and select service areas" at bounding box center [170, 178] width 258 height 19
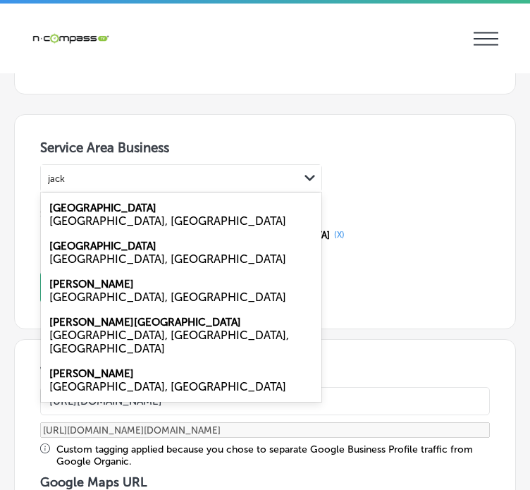
click at [85, 202] on label "[GEOGRAPHIC_DATA]" at bounding box center [102, 208] width 107 height 13
type input "jack"
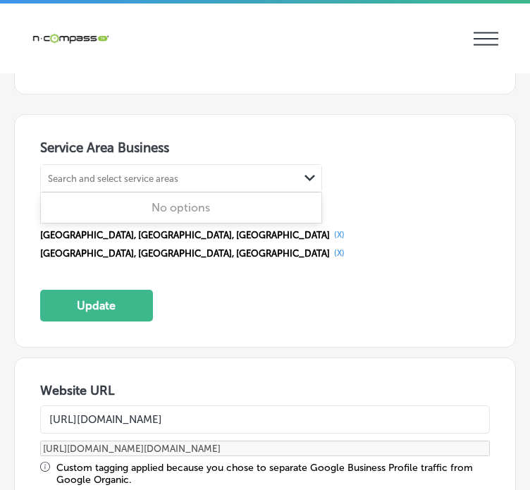
click at [146, 173] on div "Search and select service areas" at bounding box center [113, 178] width 130 height 11
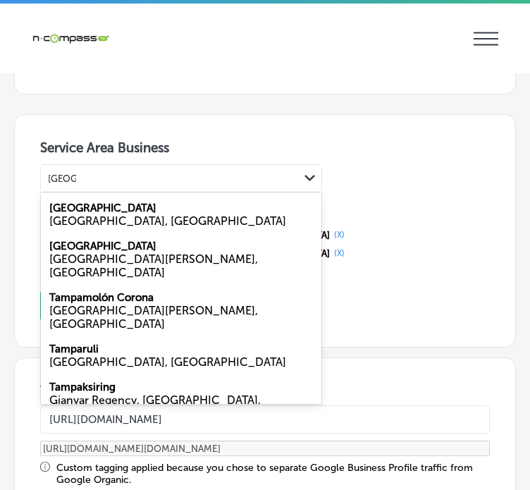
click at [103, 214] on div "[GEOGRAPHIC_DATA], [GEOGRAPHIC_DATA]" at bounding box center [181, 220] width 264 height 13
type input "[GEOGRAPHIC_DATA]"
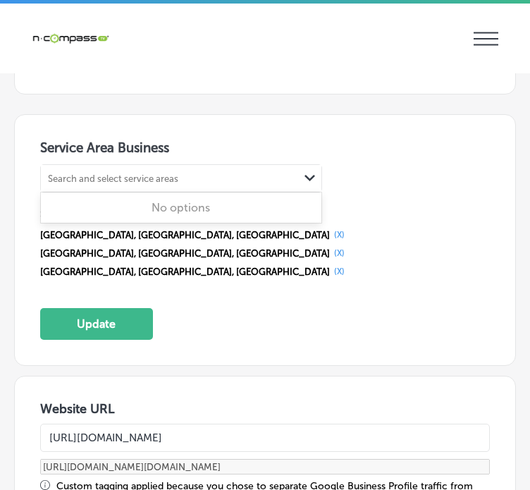
click at [99, 173] on div "Search and select service areas" at bounding box center [113, 178] width 130 height 11
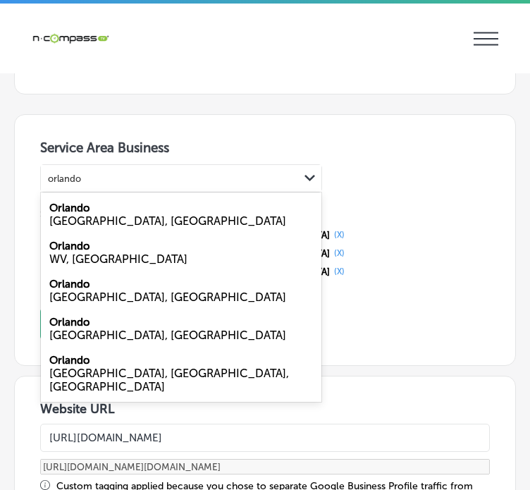
click at [106, 198] on div "Orlando [GEOGRAPHIC_DATA], [GEOGRAPHIC_DATA]" at bounding box center [181, 214] width 281 height 38
type input "orlando"
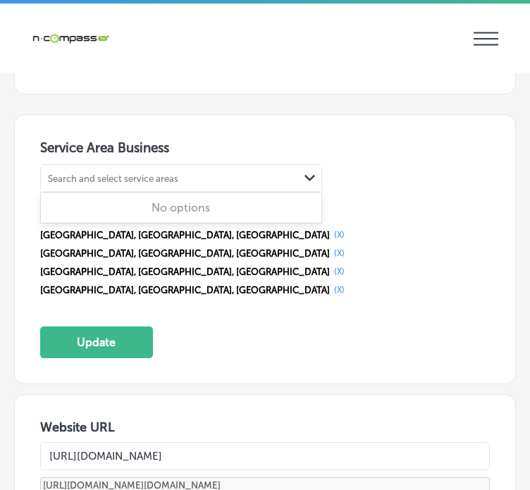
click at [132, 173] on div "Search and select service areas" at bounding box center [113, 178] width 130 height 11
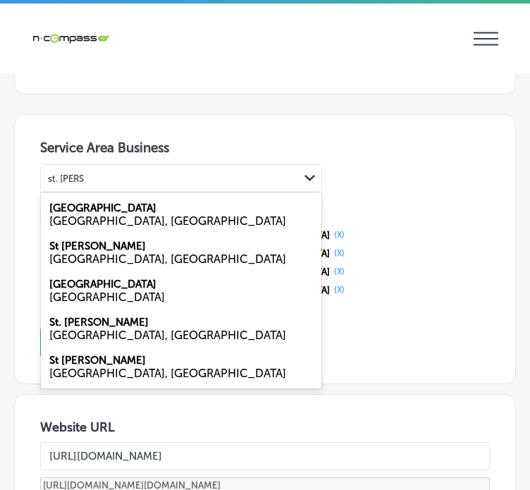
click at [115, 202] on label "[GEOGRAPHIC_DATA]" at bounding box center [102, 208] width 107 height 13
type input "st. [PERSON_NAME]"
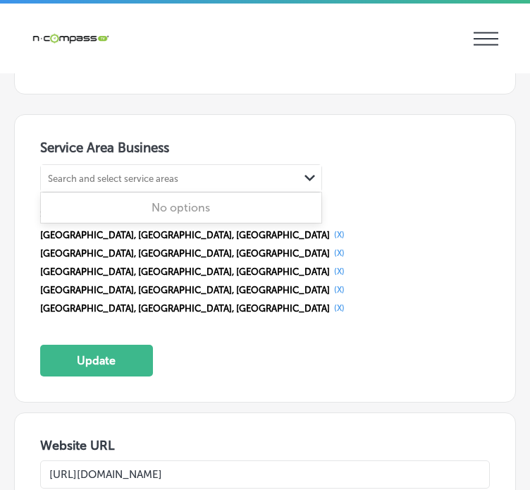
click at [116, 173] on div "Search and select service areas" at bounding box center [113, 178] width 130 height 11
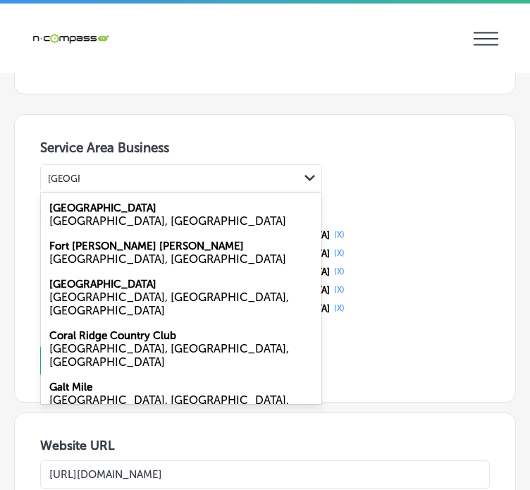
click at [107, 202] on label "[GEOGRAPHIC_DATA]" at bounding box center [102, 208] width 107 height 13
type input "[GEOGRAPHIC_DATA][PERSON_NAME]"
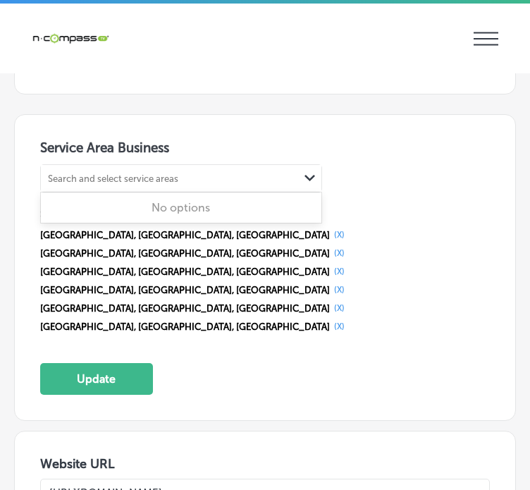
click at [131, 173] on div "Search and select service areas" at bounding box center [113, 178] width 130 height 11
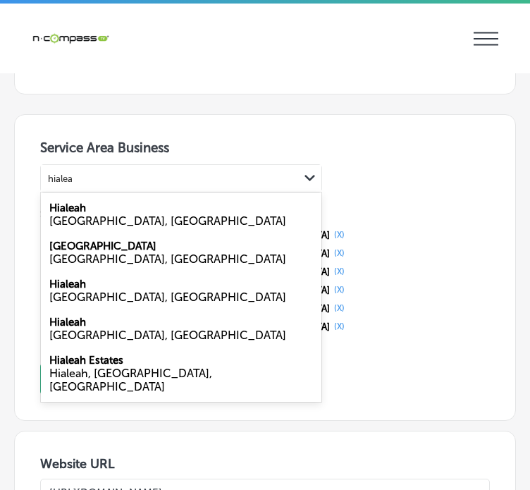
click at [121, 202] on div "Hialeah [GEOGRAPHIC_DATA], [GEOGRAPHIC_DATA]" at bounding box center [181, 214] width 281 height 38
type input "hialea"
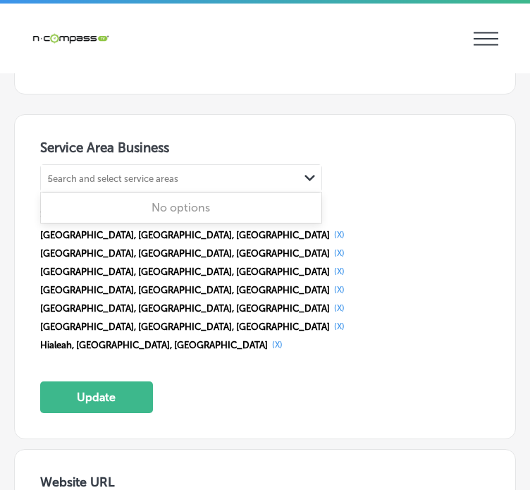
click at [127, 169] on div "Search and select service areas s" at bounding box center [170, 178] width 258 height 19
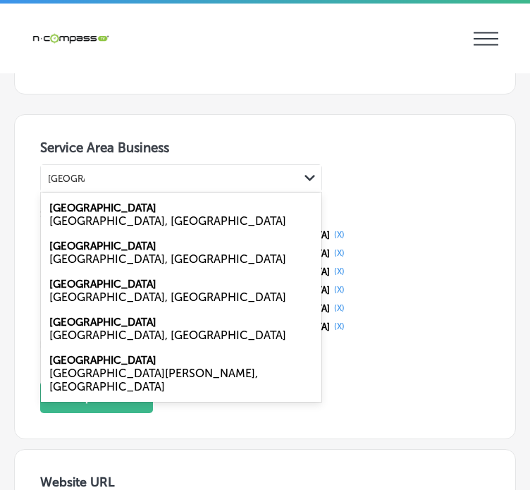
click at [115, 214] on div "[GEOGRAPHIC_DATA], [GEOGRAPHIC_DATA]" at bounding box center [181, 220] width 264 height 13
type input "[GEOGRAPHIC_DATA]"
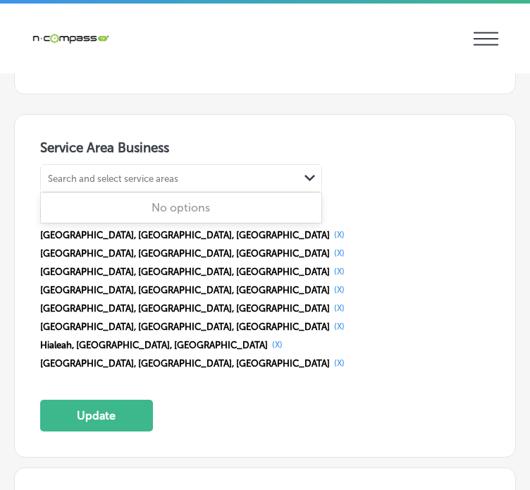
click at [99, 173] on div "Search and select service areas" at bounding box center [113, 178] width 130 height 11
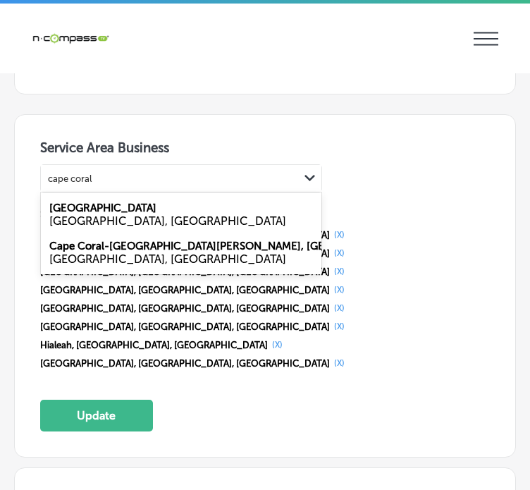
click at [98, 202] on label "[GEOGRAPHIC_DATA]" at bounding box center [102, 208] width 107 height 13
type input "cape coral"
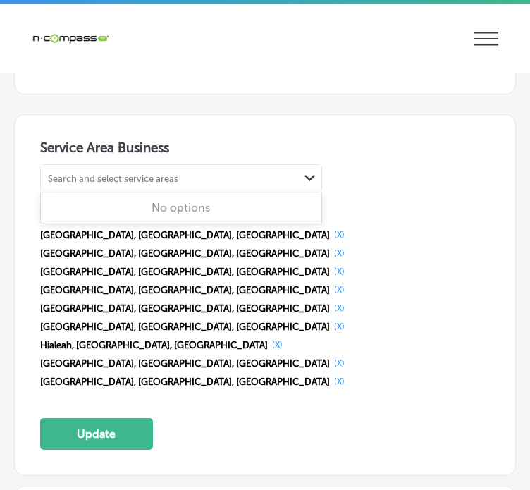
click at [82, 173] on div "Search and select service areas" at bounding box center [113, 178] width 130 height 11
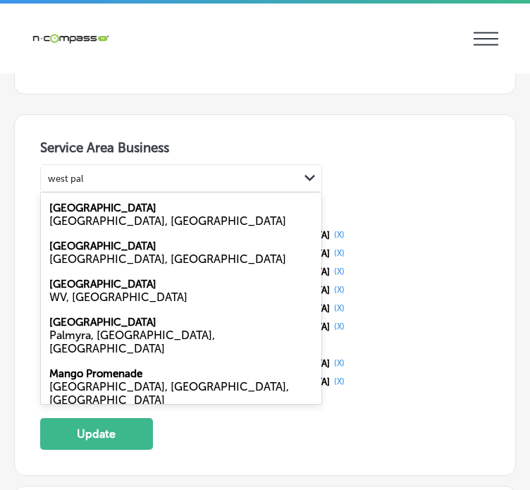
click at [114, 214] on div "[GEOGRAPHIC_DATA], [GEOGRAPHIC_DATA]" at bounding box center [181, 220] width 264 height 13
type input "west pal"
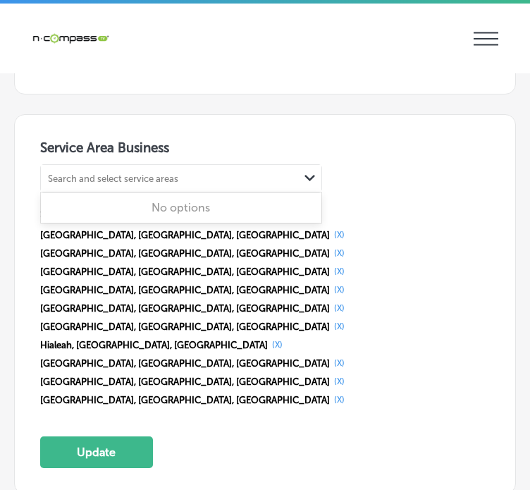
click at [110, 169] on div "Search and select service areas" at bounding box center [170, 178] width 258 height 19
type input "port"
click at [110, 169] on div "Search and select service areas" at bounding box center [170, 178] width 258 height 19
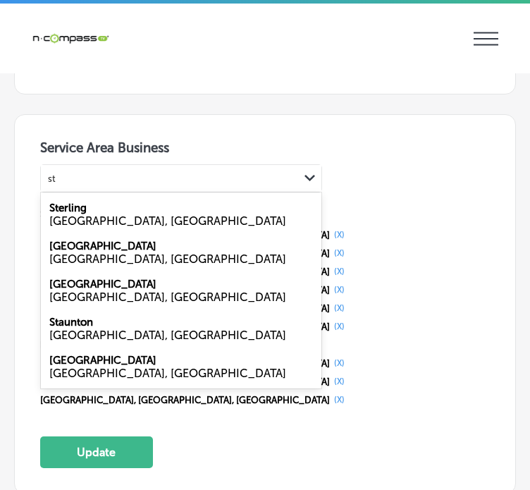
type input "s"
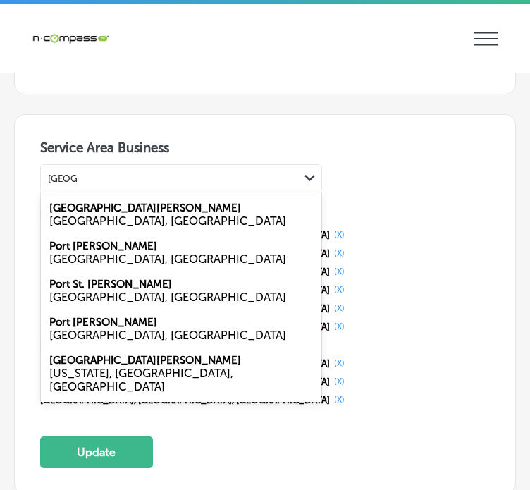
click at [104, 214] on div "[GEOGRAPHIC_DATA], [GEOGRAPHIC_DATA]" at bounding box center [181, 220] width 264 height 13
type input "[GEOGRAPHIC_DATA]"
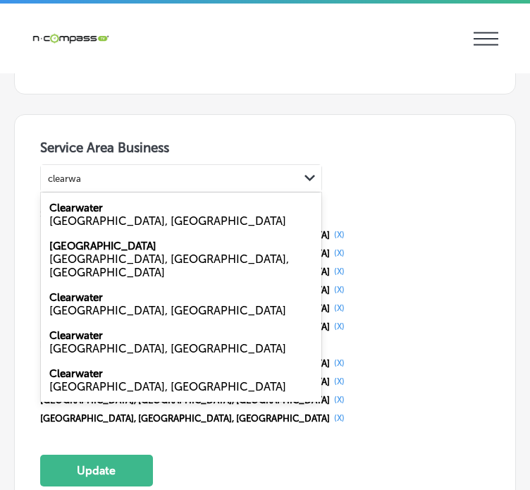
click at [112, 201] on div "Clearwater [GEOGRAPHIC_DATA], [GEOGRAPHIC_DATA]" at bounding box center [181, 214] width 281 height 38
type input "clearwa"
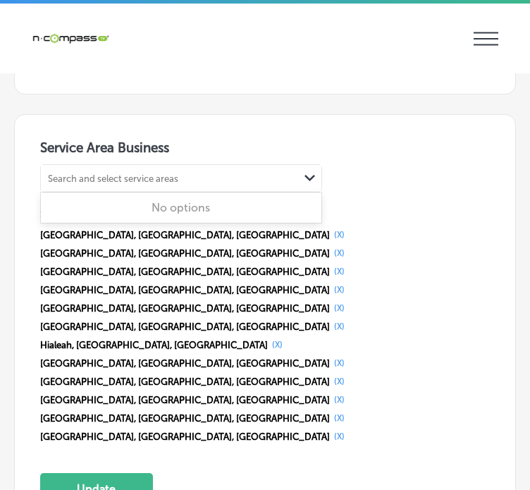
click at [111, 173] on div "Search and select service areas" at bounding box center [113, 178] width 130 height 11
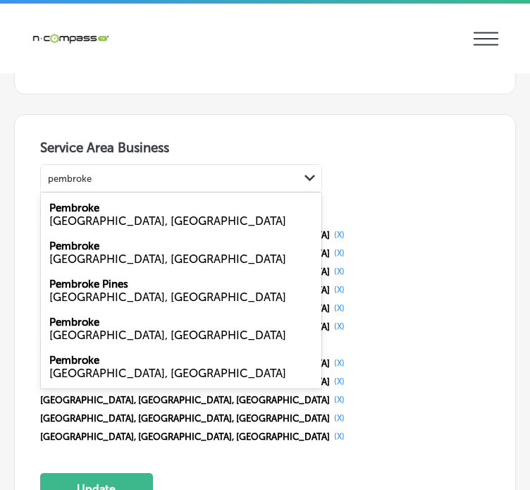
click at [94, 278] on label "Pembroke Pines" at bounding box center [88, 284] width 79 height 13
type input "pembroke"
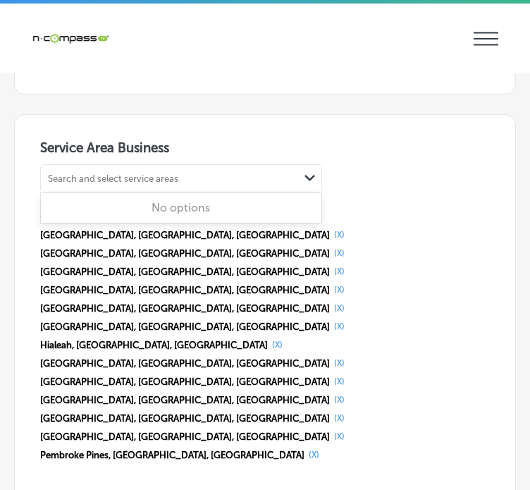
click at [138, 173] on div "Search and select service areas" at bounding box center [113, 178] width 130 height 11
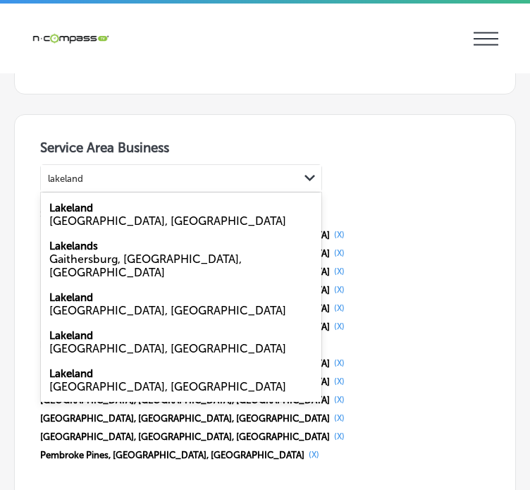
click at [136, 197] on div "Lakeland [GEOGRAPHIC_DATA], [GEOGRAPHIC_DATA]" at bounding box center [181, 214] width 281 height 38
type input "lakeland"
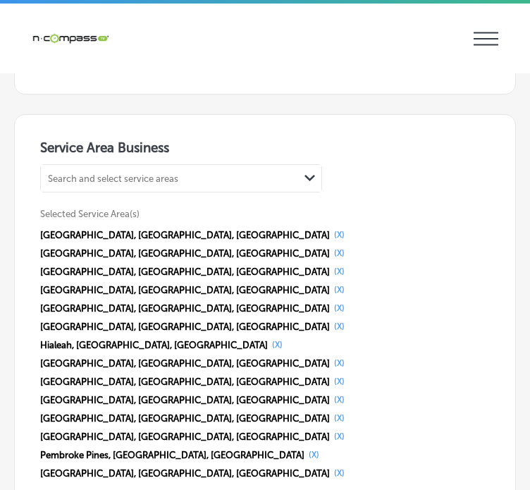
click at [130, 173] on div "Search and select service areas" at bounding box center [113, 178] width 130 height 11
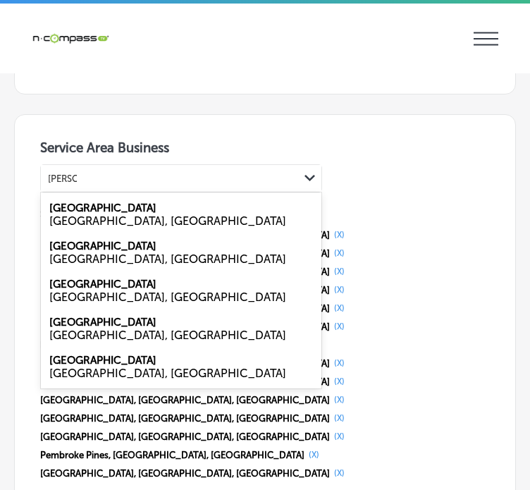
click at [97, 241] on label "[GEOGRAPHIC_DATA]" at bounding box center [102, 246] width 107 height 13
type input "[PERSON_NAME]"
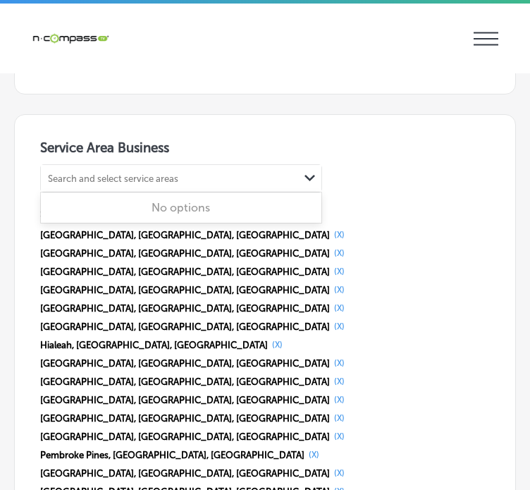
click at [73, 173] on div "Search and select service areas" at bounding box center [113, 178] width 130 height 11
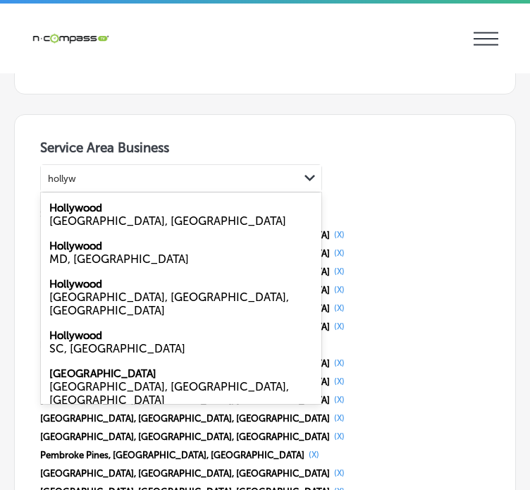
click at [78, 202] on label "Hollywood" at bounding box center [75, 208] width 53 height 13
type input "hollyw"
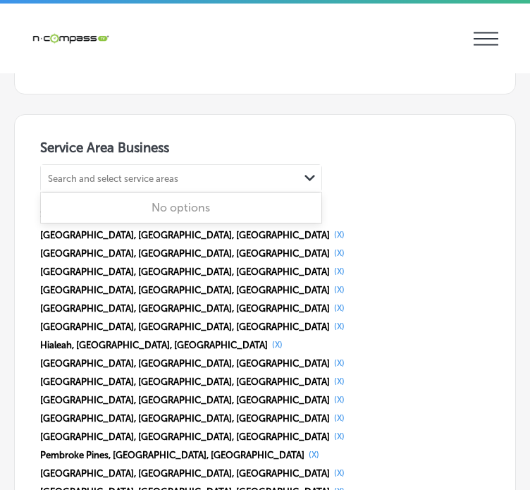
click at [79, 173] on div "Search and select service areas" at bounding box center [113, 178] width 130 height 11
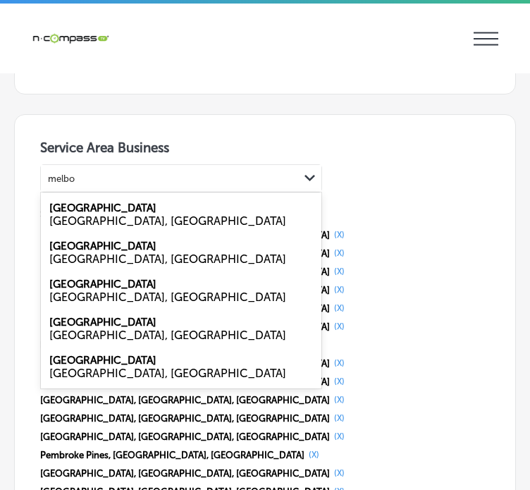
click at [86, 214] on div "[GEOGRAPHIC_DATA], [GEOGRAPHIC_DATA]" at bounding box center [181, 220] width 264 height 13
type input "melbo"
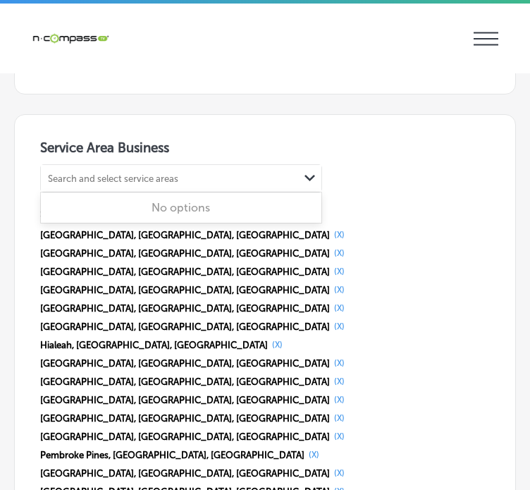
click at [97, 173] on div "Search and select service areas" at bounding box center [113, 178] width 130 height 11
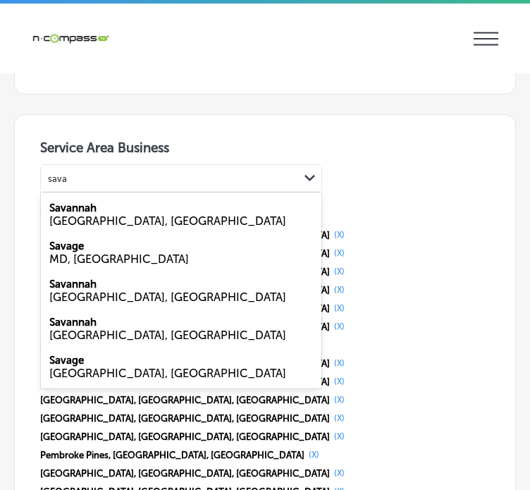
click at [90, 202] on label "Savannah" at bounding box center [72, 208] width 47 height 13
type input "sava"
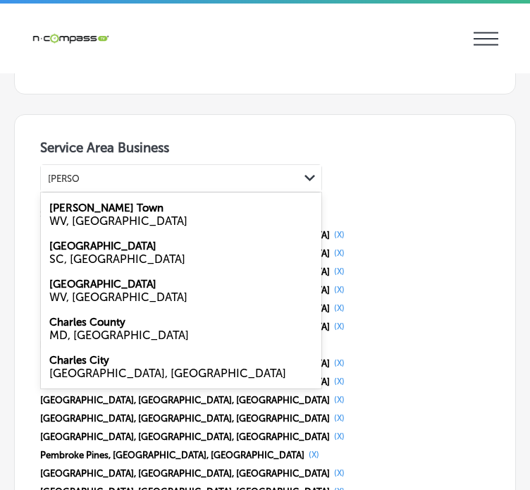
click at [100, 240] on label "[GEOGRAPHIC_DATA]" at bounding box center [102, 246] width 107 height 13
type input "[PERSON_NAME]"
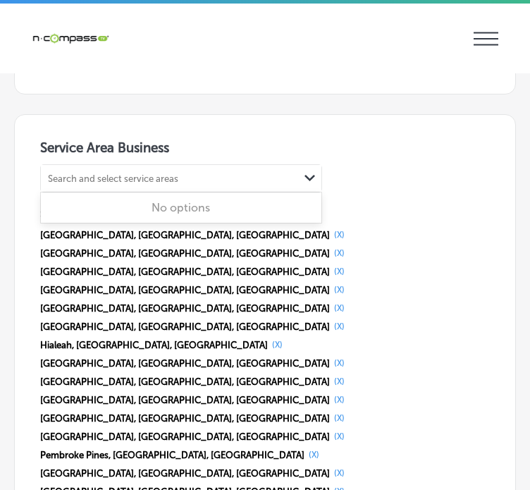
click at [103, 173] on div "Search and select service areas" at bounding box center [113, 178] width 130 height 11
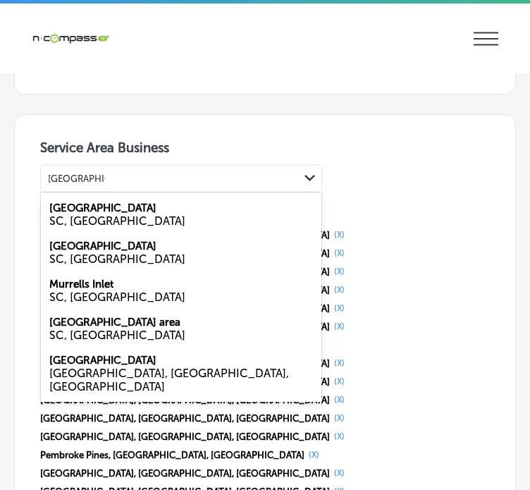
type input "[GEOGRAPHIC_DATA]"
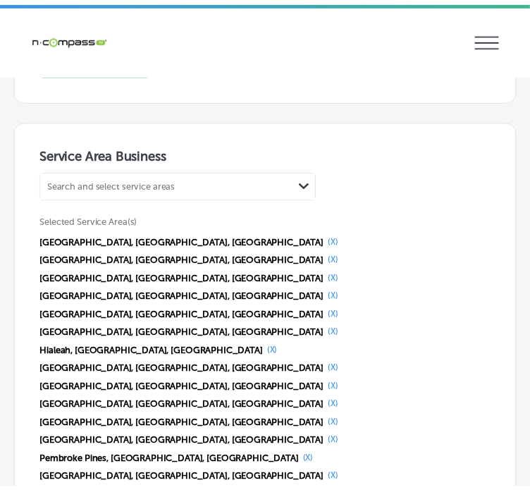
scroll to position [2967, 0]
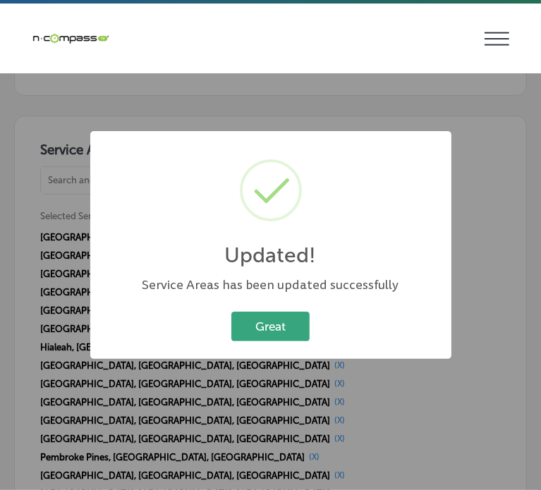
click at [257, 324] on button "Great" at bounding box center [270, 326] width 78 height 29
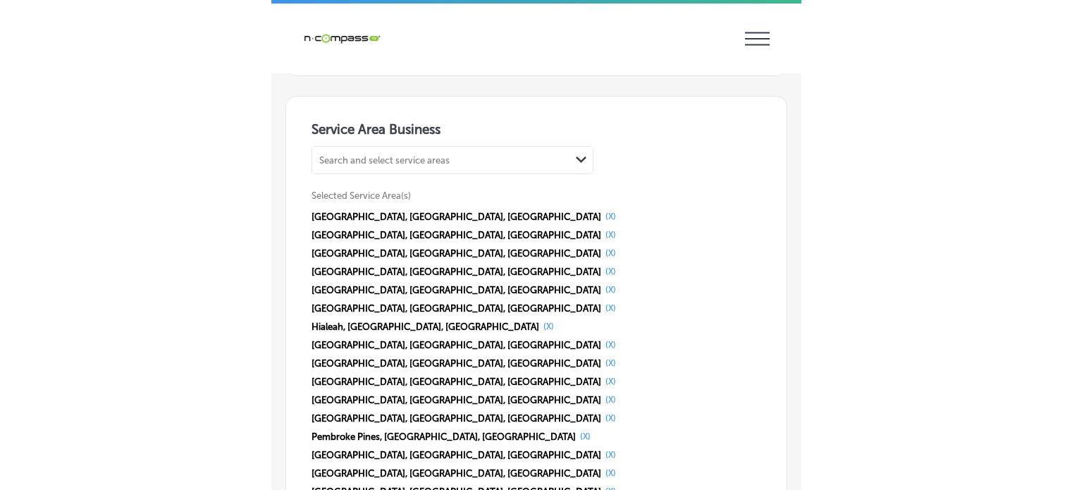
scroll to position [2982, 0]
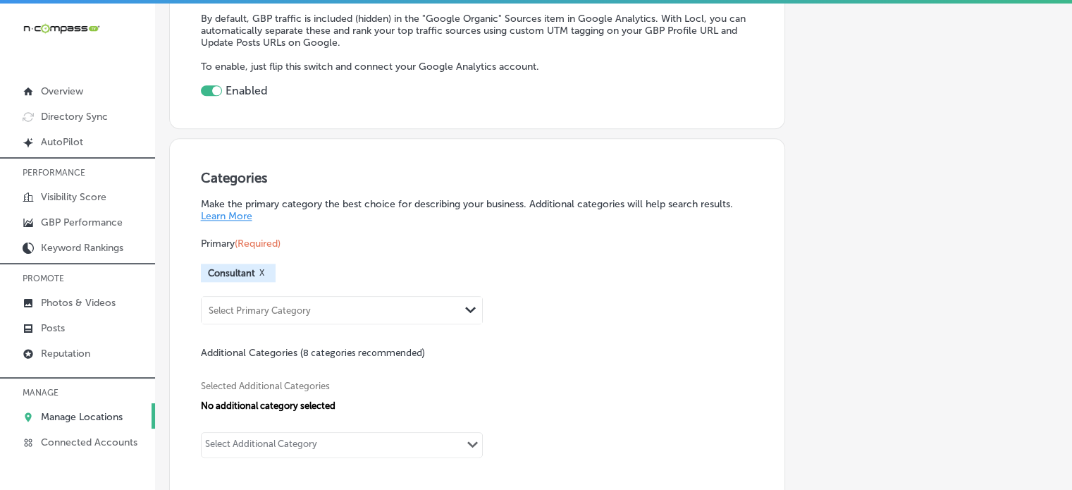
select select "US"
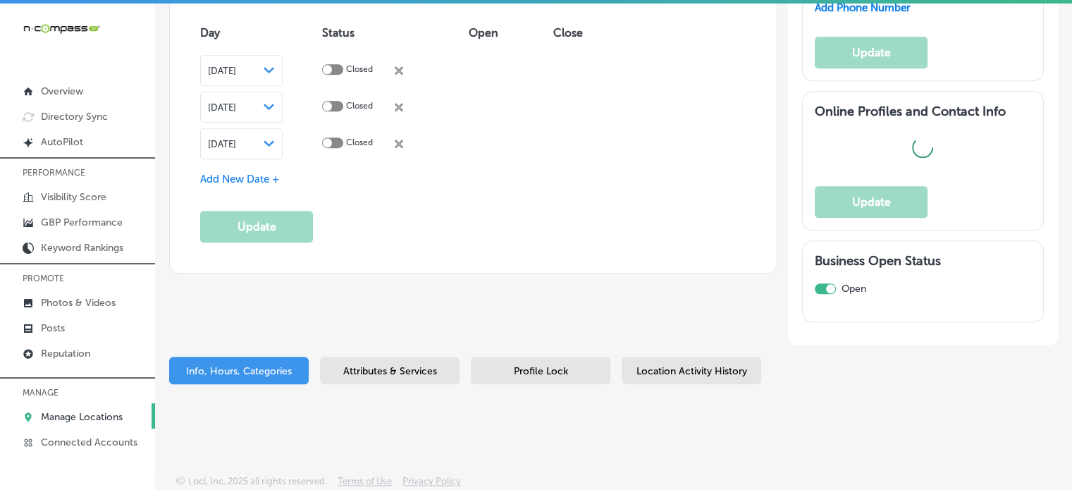
checkbox input "false"
type input "[STREET_ADDRESS][PERSON_NAME]"
type input "[GEOGRAPHIC_DATA]"
type input "77002"
type input "US"
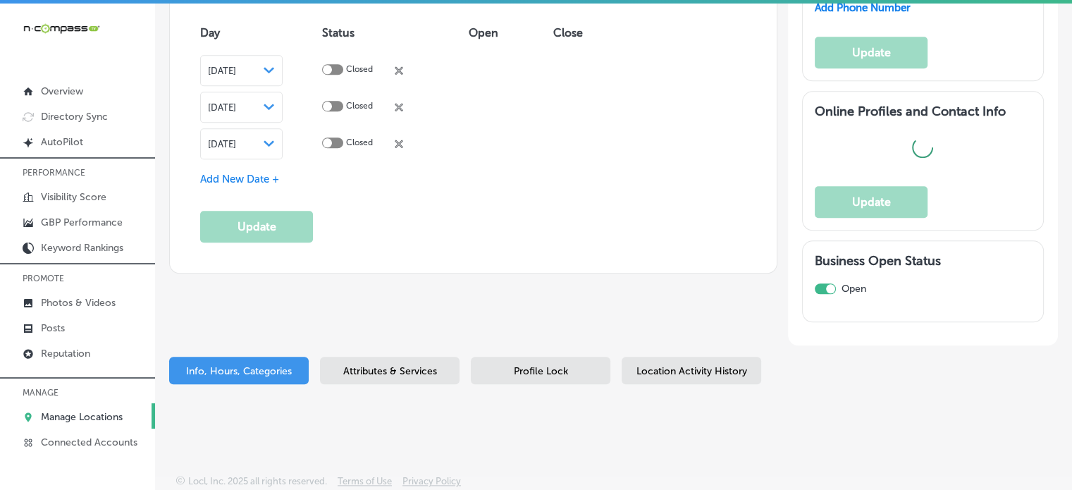
type input "[URL][DOMAIN_NAME]"
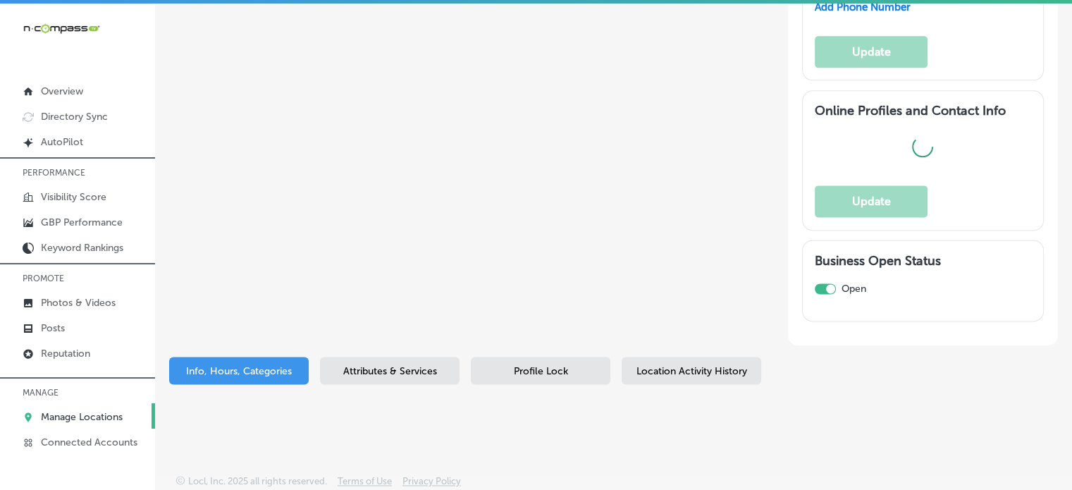
checkbox input "true"
type input "[PHONE_NUMBER]"
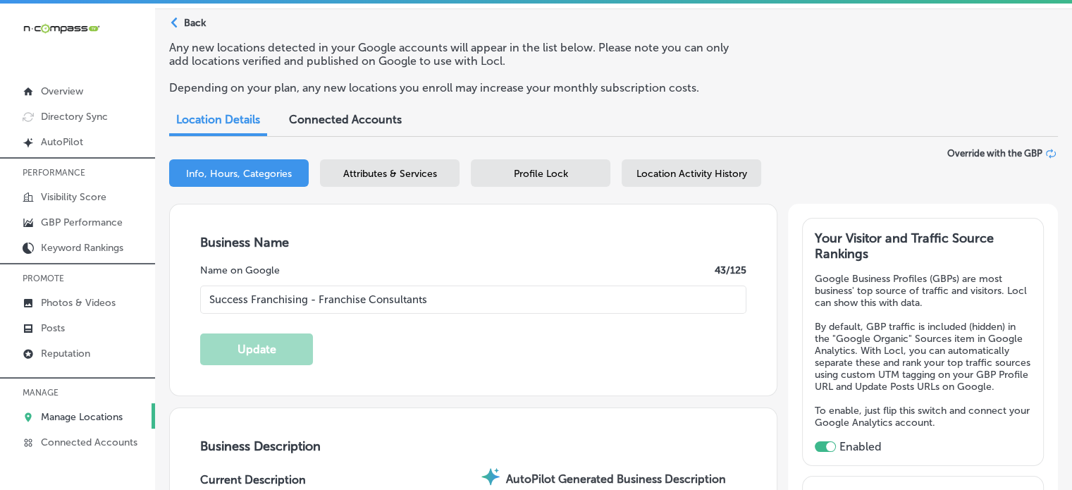
scroll to position [0, 0]
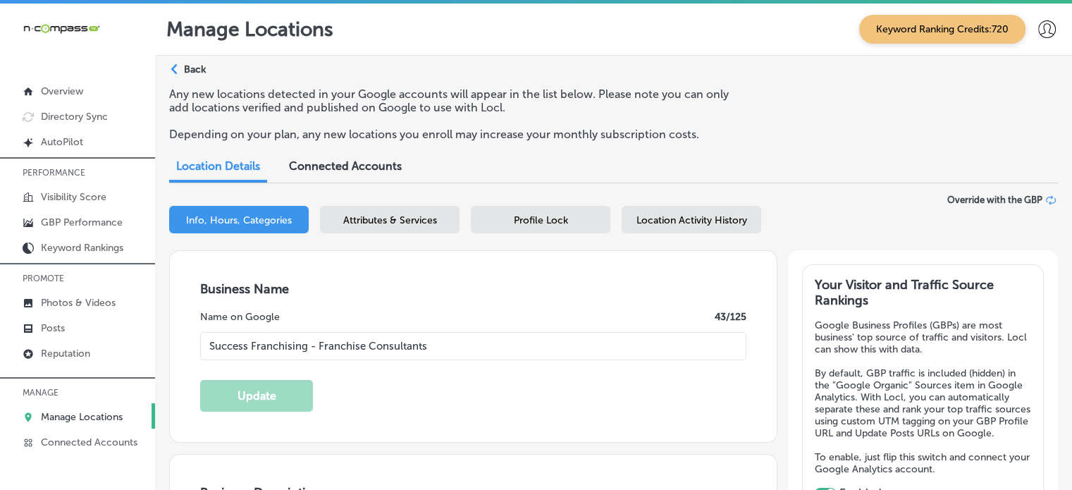
click at [372, 213] on div "Attributes & Services" at bounding box center [390, 219] width 140 height 27
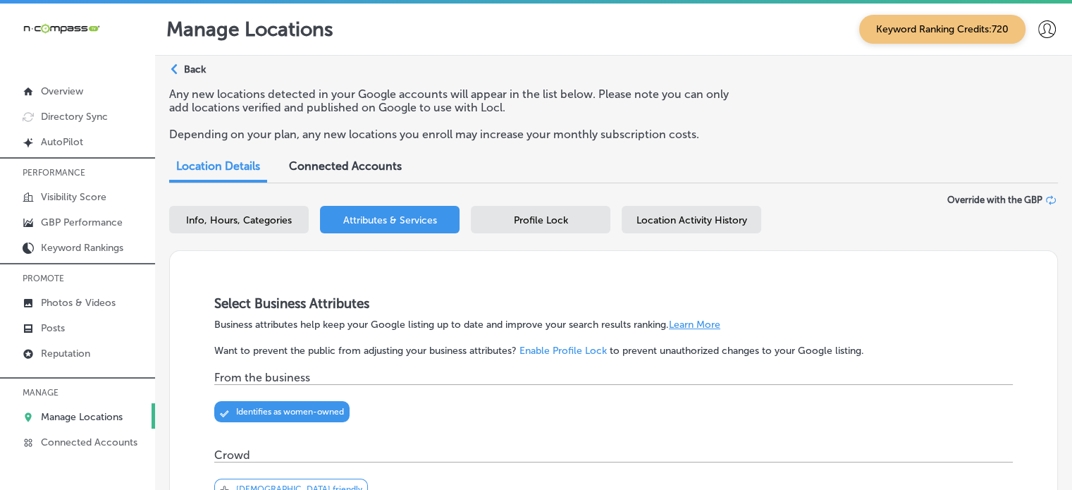
click at [550, 229] on div "Profile Lock" at bounding box center [541, 219] width 140 height 27
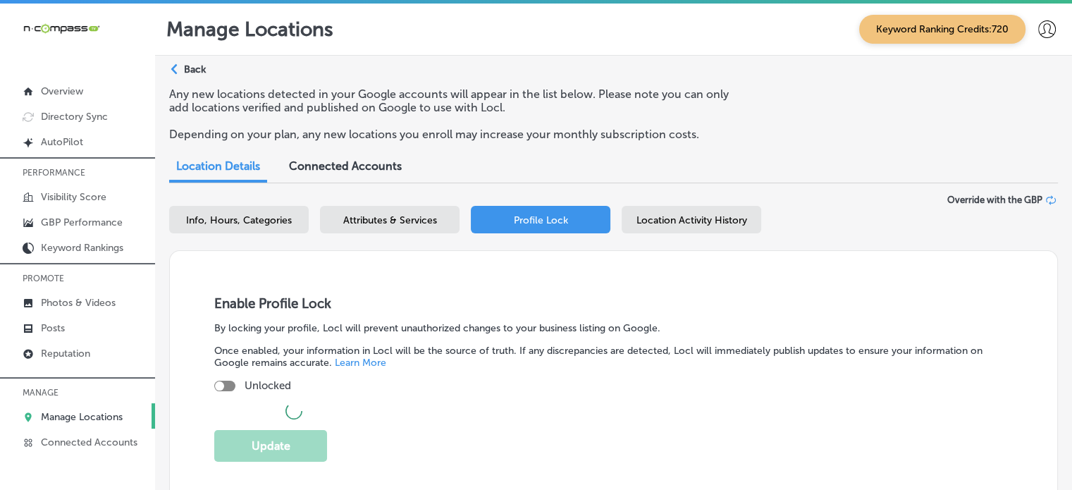
checkbox input "true"
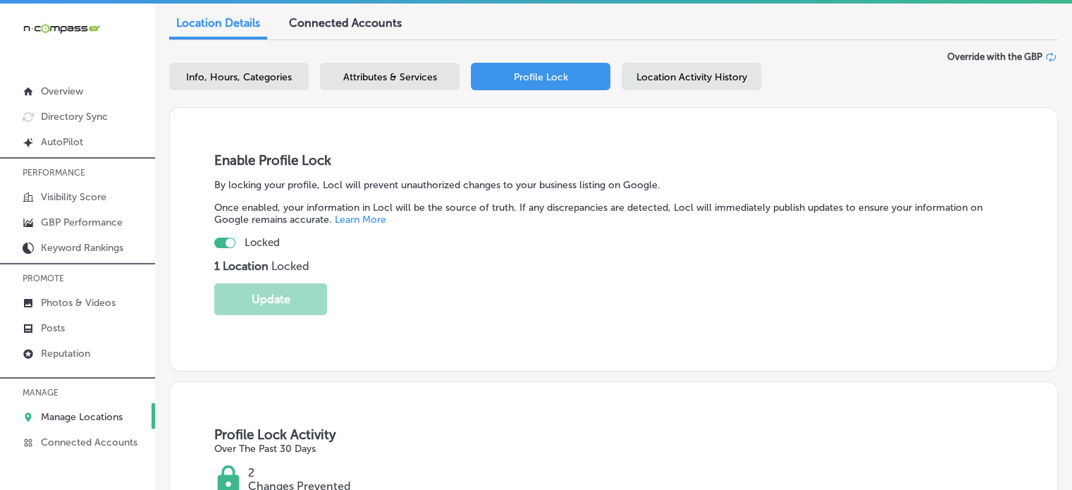
scroll to position [123, 0]
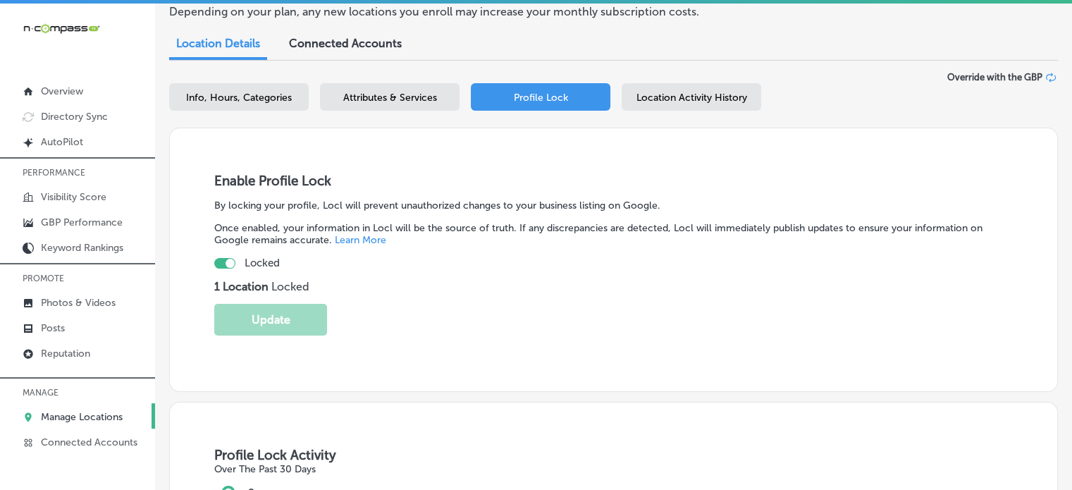
click at [245, 102] on span "Info, Hours, Categories" at bounding box center [239, 98] width 106 height 12
select select "US"
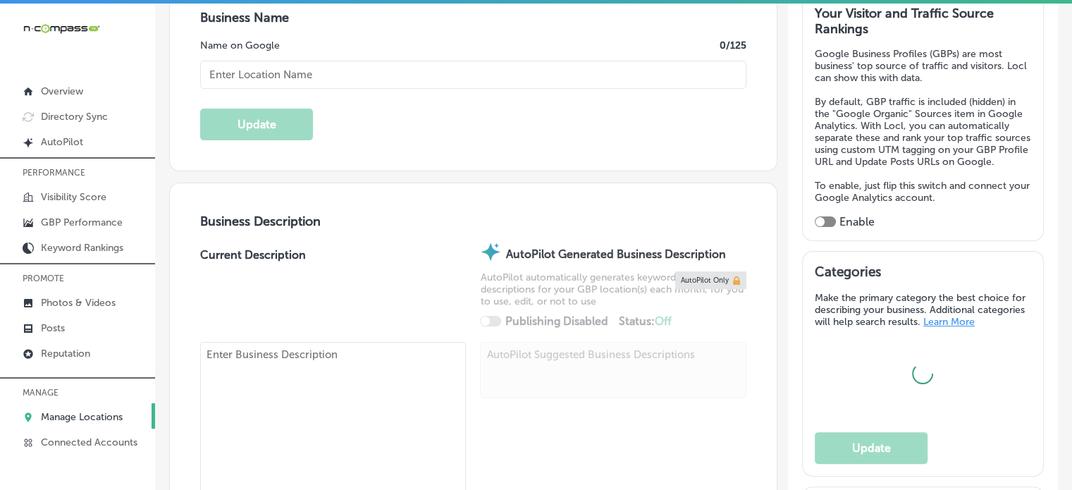
type input "[URL][DOMAIN_NAME]"
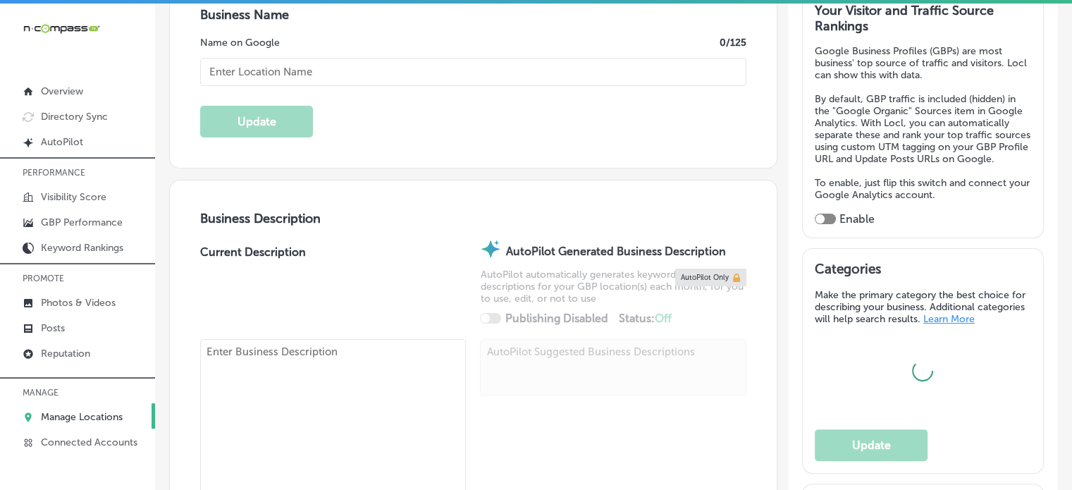
checkbox input "false"
type input "[STREET_ADDRESS][PERSON_NAME]"
type input "[GEOGRAPHIC_DATA]"
type input "77002"
type input "US"
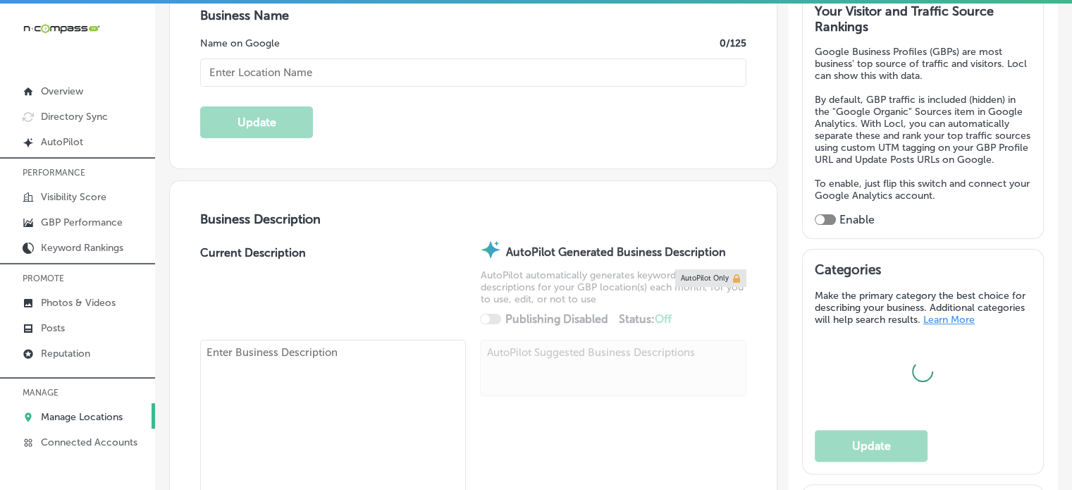
checkbox input "true"
type input "Success Franchising - Franchise Consultants"
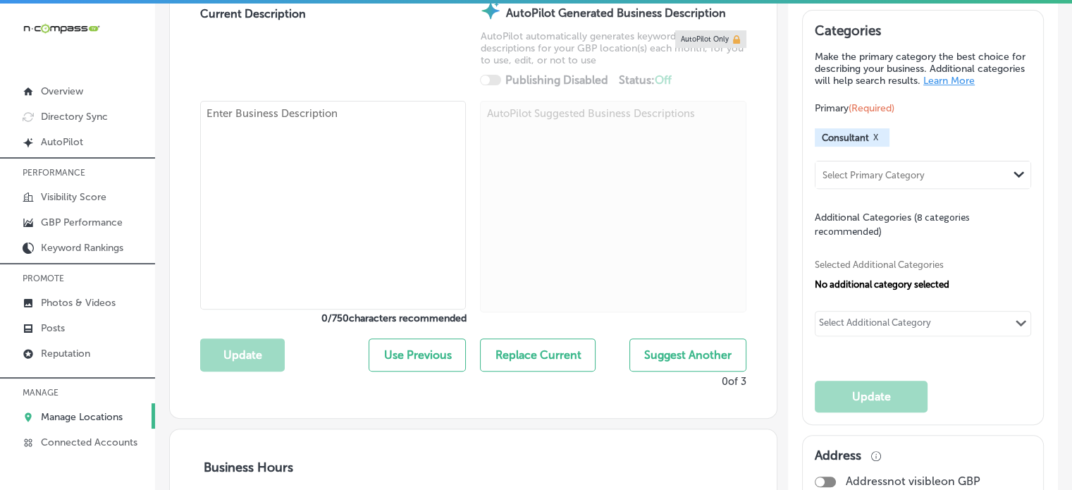
type input "[PHONE_NUMBER]"
type textarea "Success Franchising is a women-owned franchise consulting firm based in [GEOGRA…"
